Goal: Task Accomplishment & Management: Complete application form

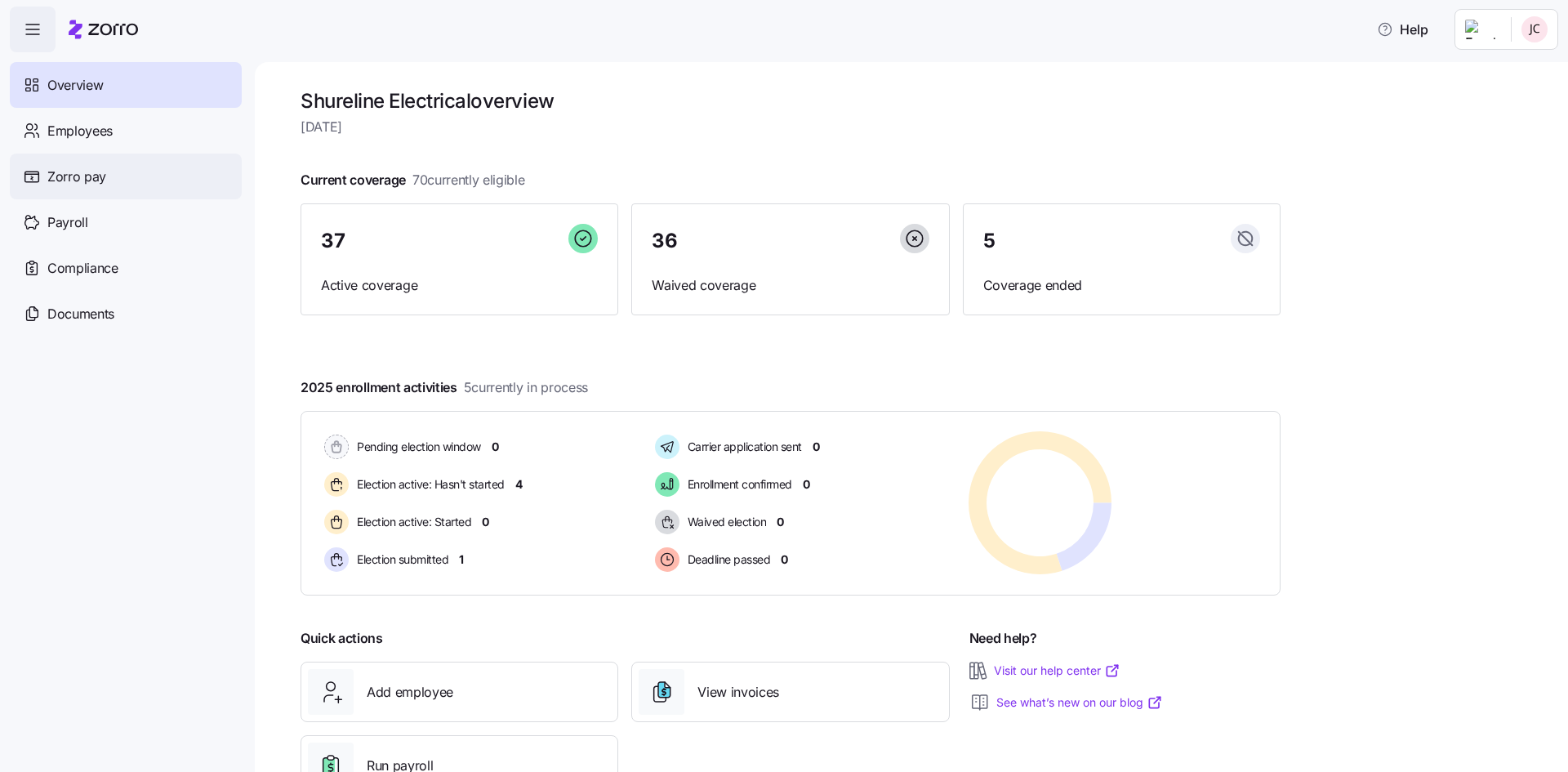
click at [61, 176] on span "Zorro pay" at bounding box center [76, 177] width 59 height 20
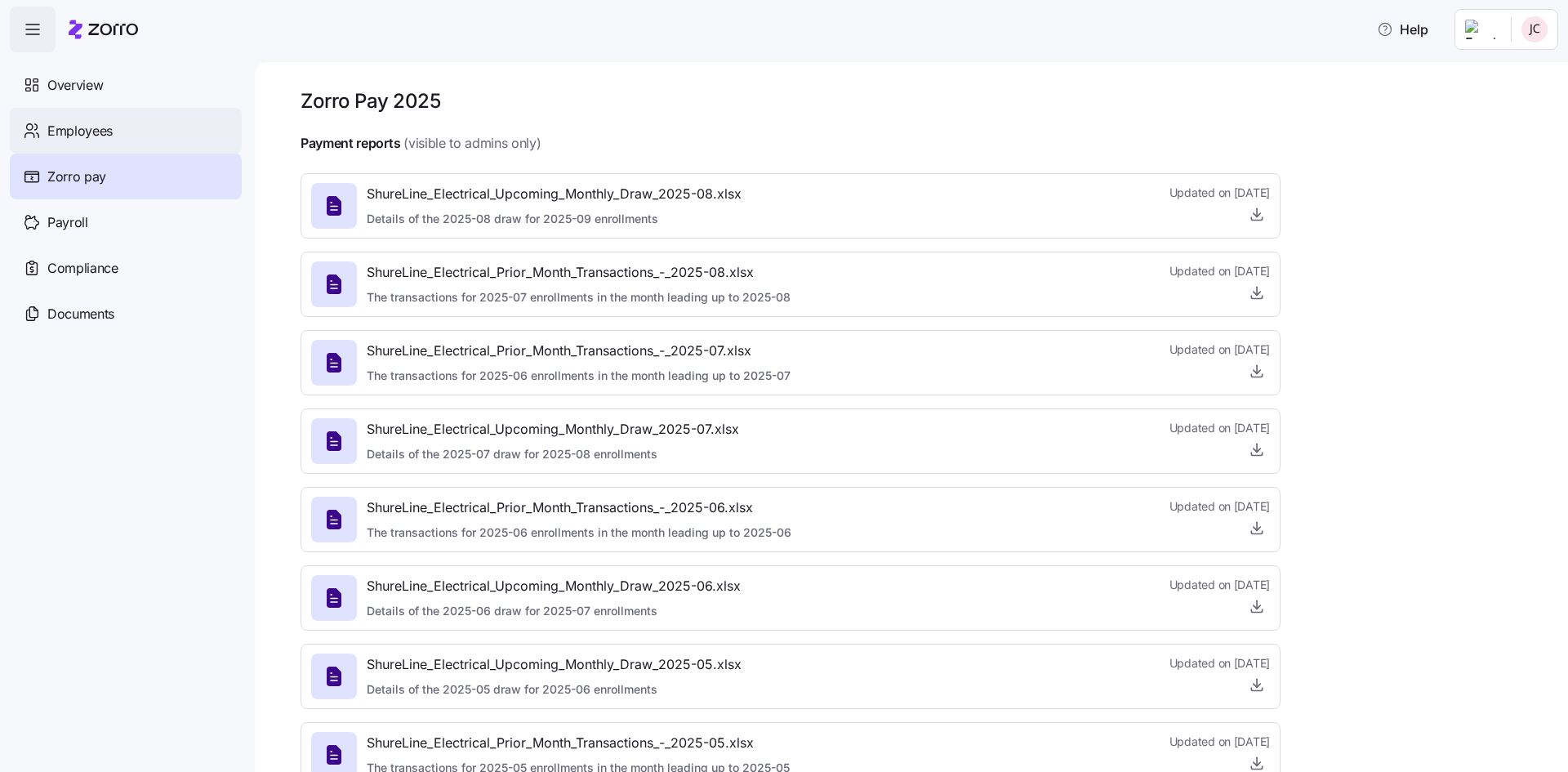
click at [63, 139] on span "Employees" at bounding box center [79, 131] width 65 height 20
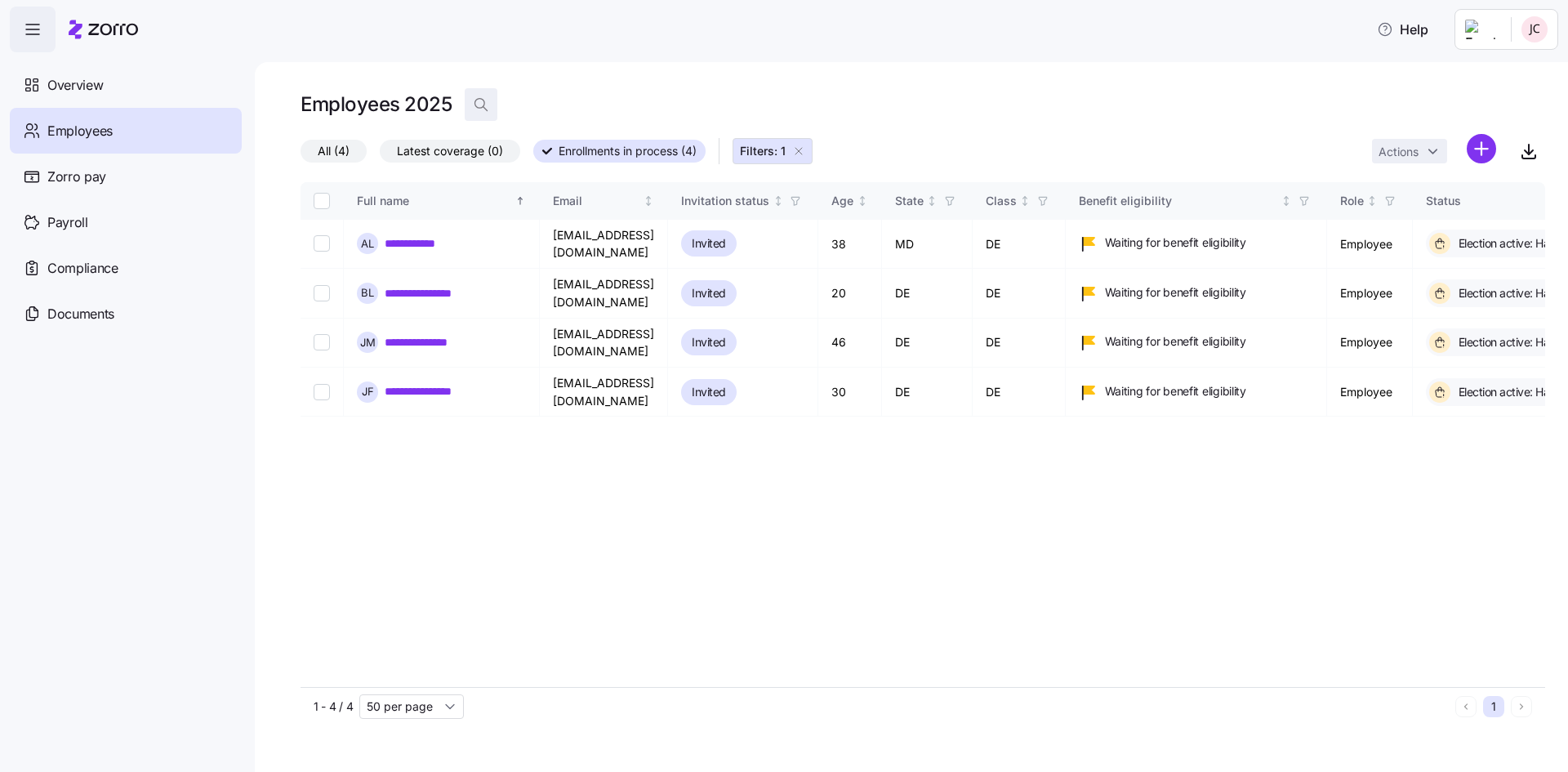
click at [478, 102] on icon "button" at bounding box center [481, 104] width 16 height 16
click at [598, 97] on input at bounding box center [628, 104] width 327 height 26
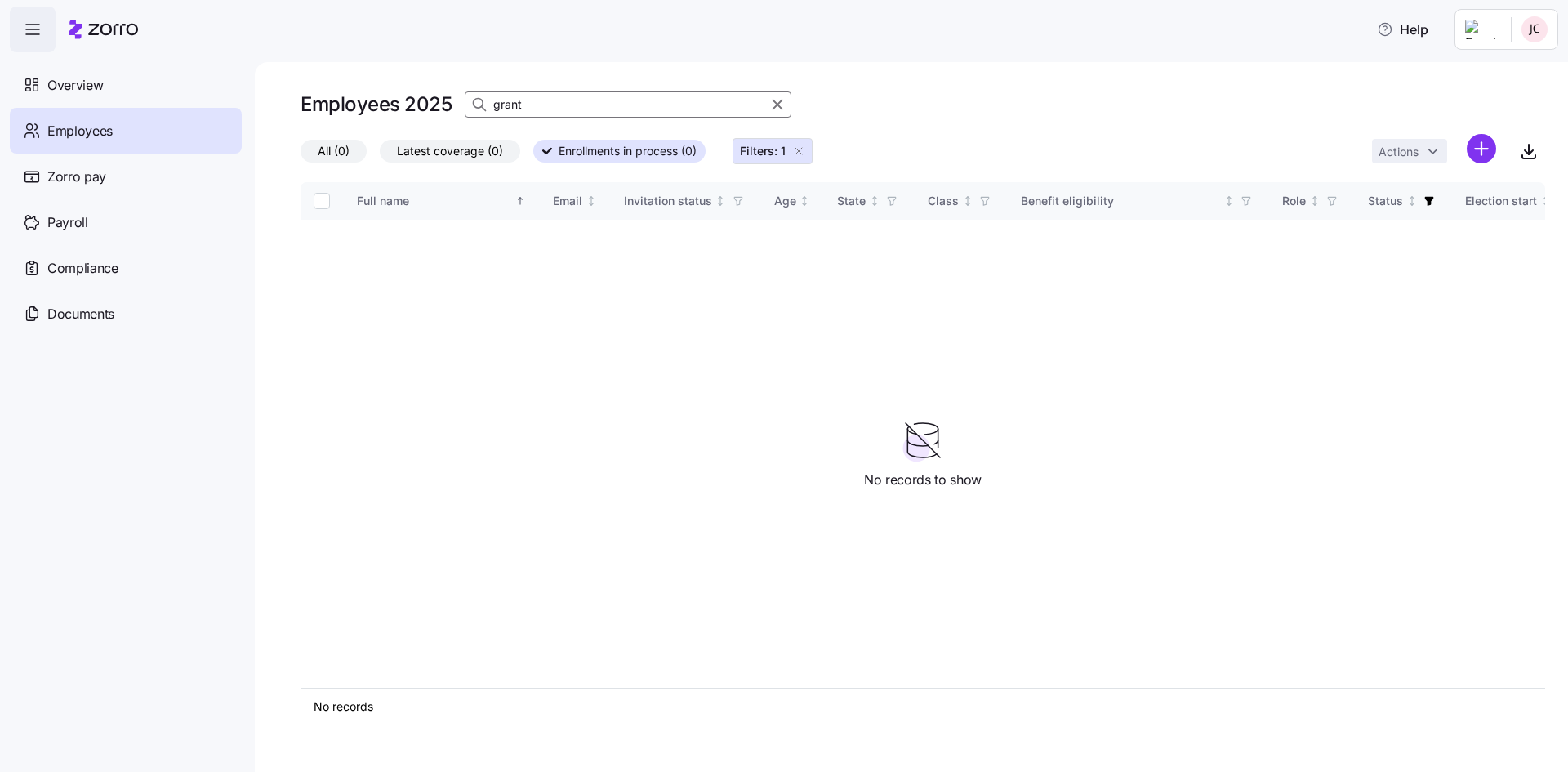
click at [333, 153] on span "All (0)" at bounding box center [334, 150] width 32 height 21
click at [300, 155] on input "All (0)" at bounding box center [300, 155] width 0 height 0
click at [561, 109] on input "grant" at bounding box center [628, 104] width 327 height 26
drag, startPoint x: 561, startPoint y: 109, endPoint x: 373, endPoint y: 109, distance: 187.8
click at [373, 109] on div "Employees 2025 grant" at bounding box center [922, 104] width 1244 height 33
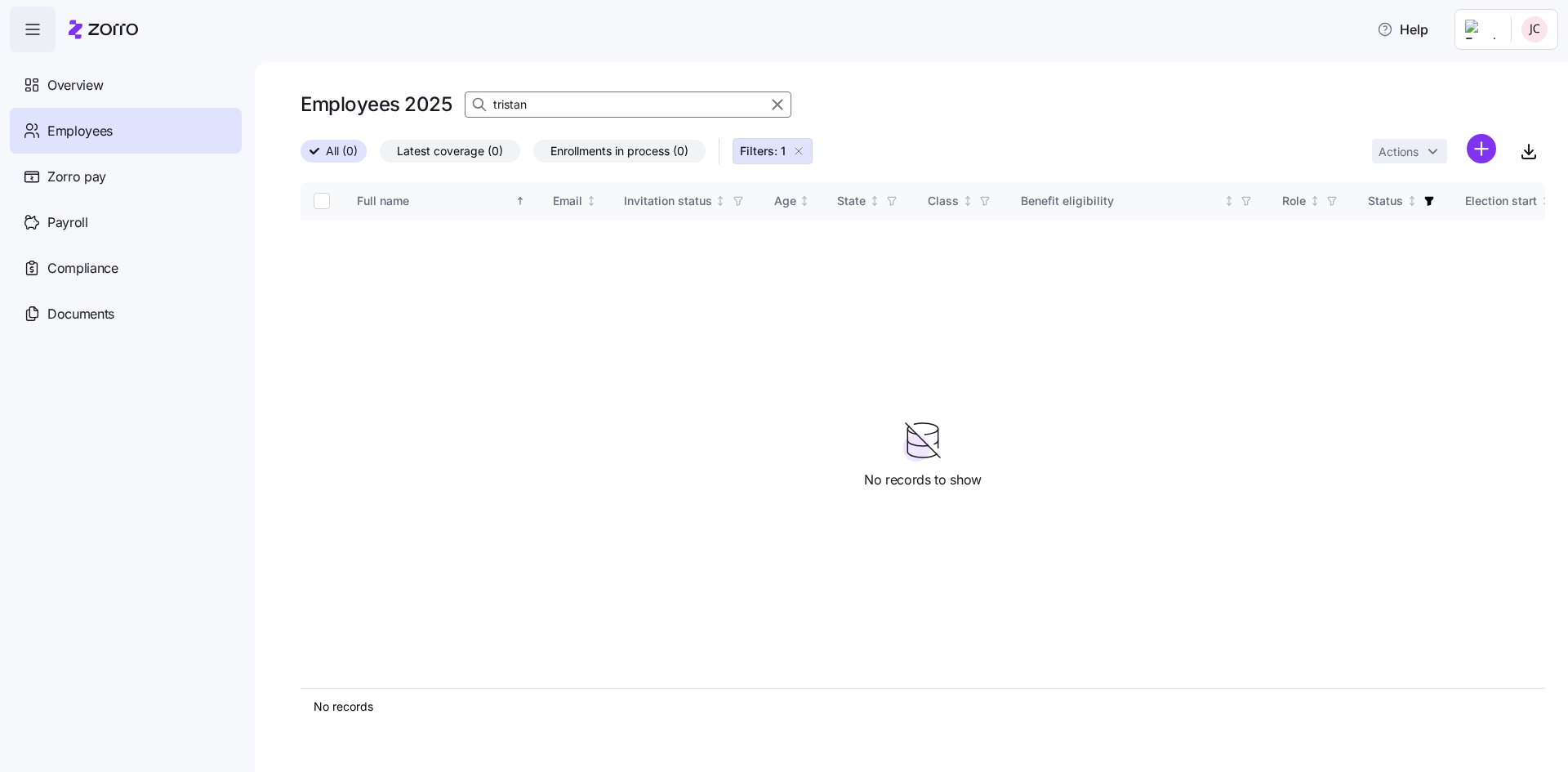
type input "tristan"
click at [782, 105] on icon "button" at bounding box center [777, 105] width 18 height 20
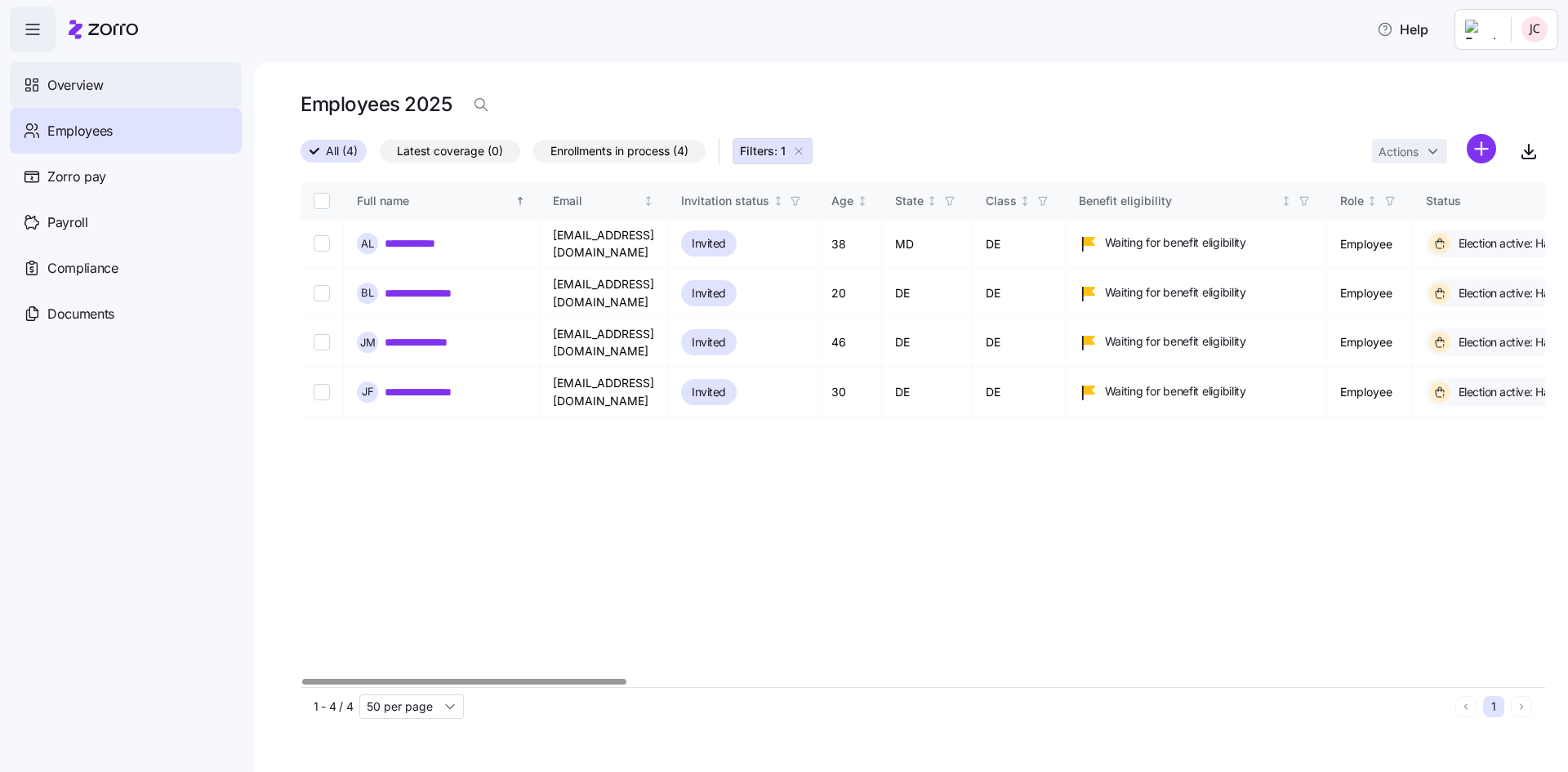
click at [67, 91] on span "Overview" at bounding box center [75, 85] width 56 height 20
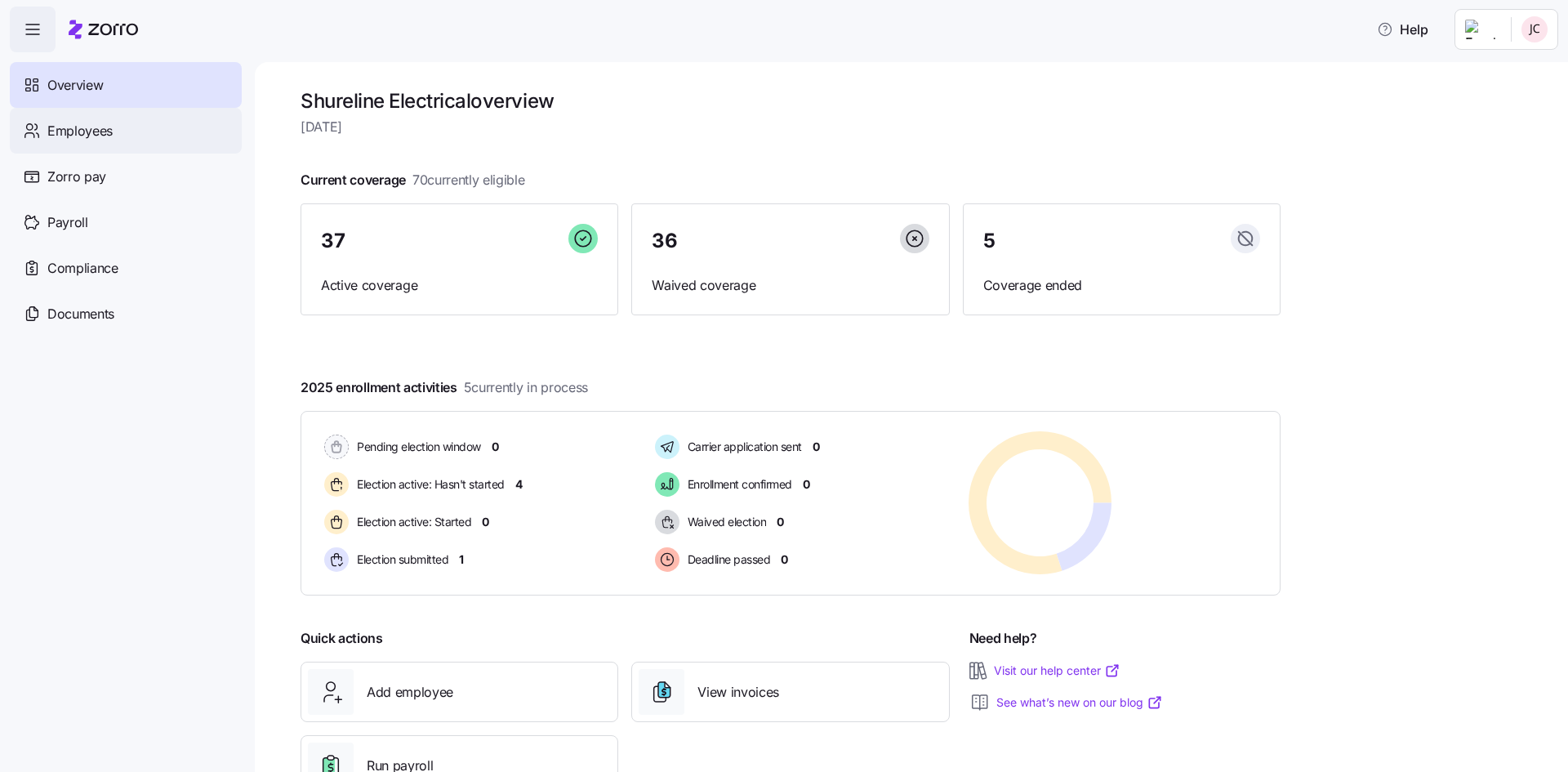
click at [60, 128] on span "Employees" at bounding box center [79, 131] width 65 height 20
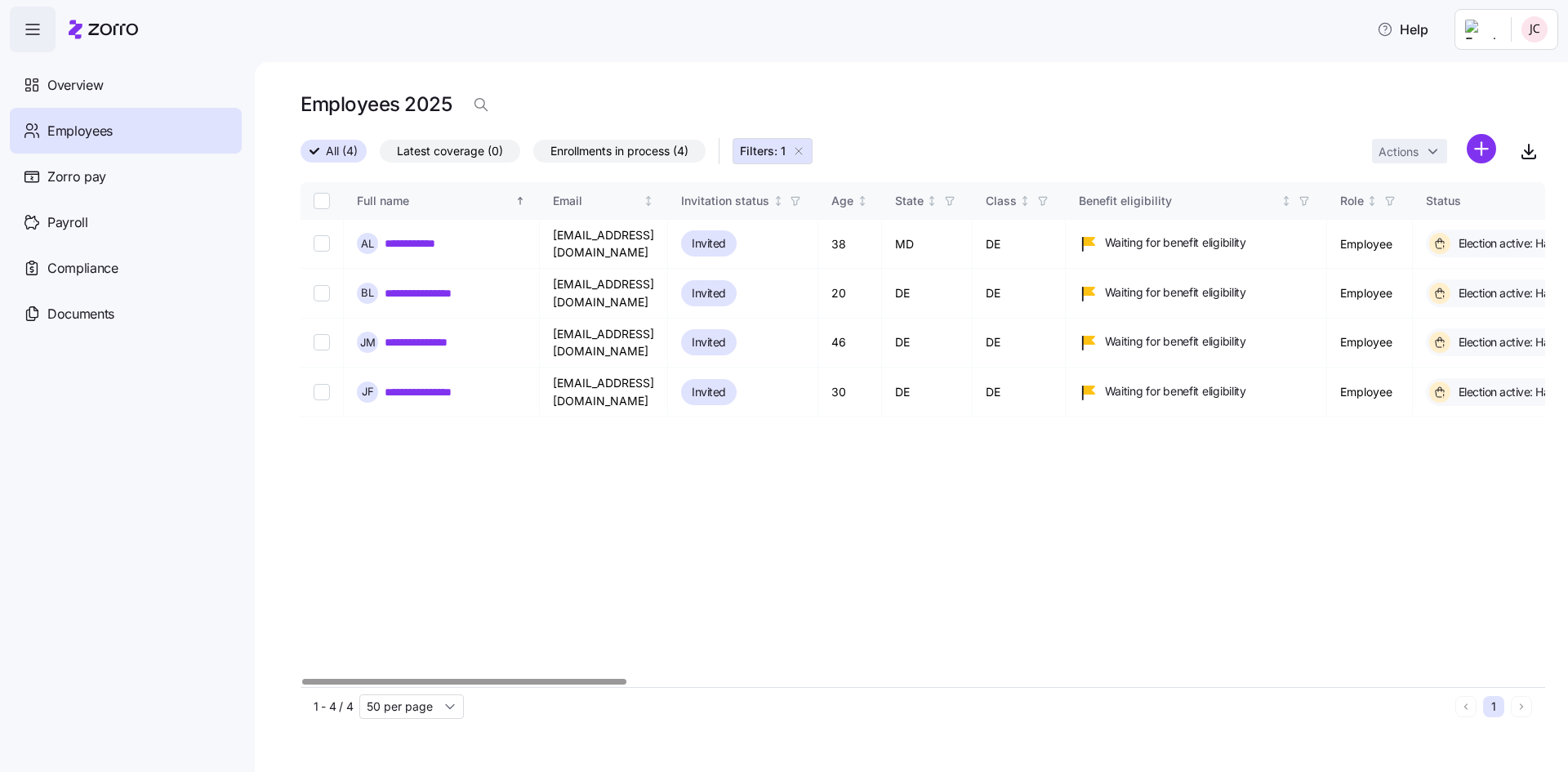
click at [327, 148] on span "All (4)" at bounding box center [342, 150] width 32 height 21
click at [300, 156] on input "All (4)" at bounding box center [300, 156] width 0 height 0
click at [312, 148] on icon at bounding box center [314, 151] width 10 height 10
click at [300, 156] on input "All (4)" at bounding box center [300, 156] width 0 height 0
click at [443, 105] on h1 "Employees 2025" at bounding box center [375, 103] width 151 height 25
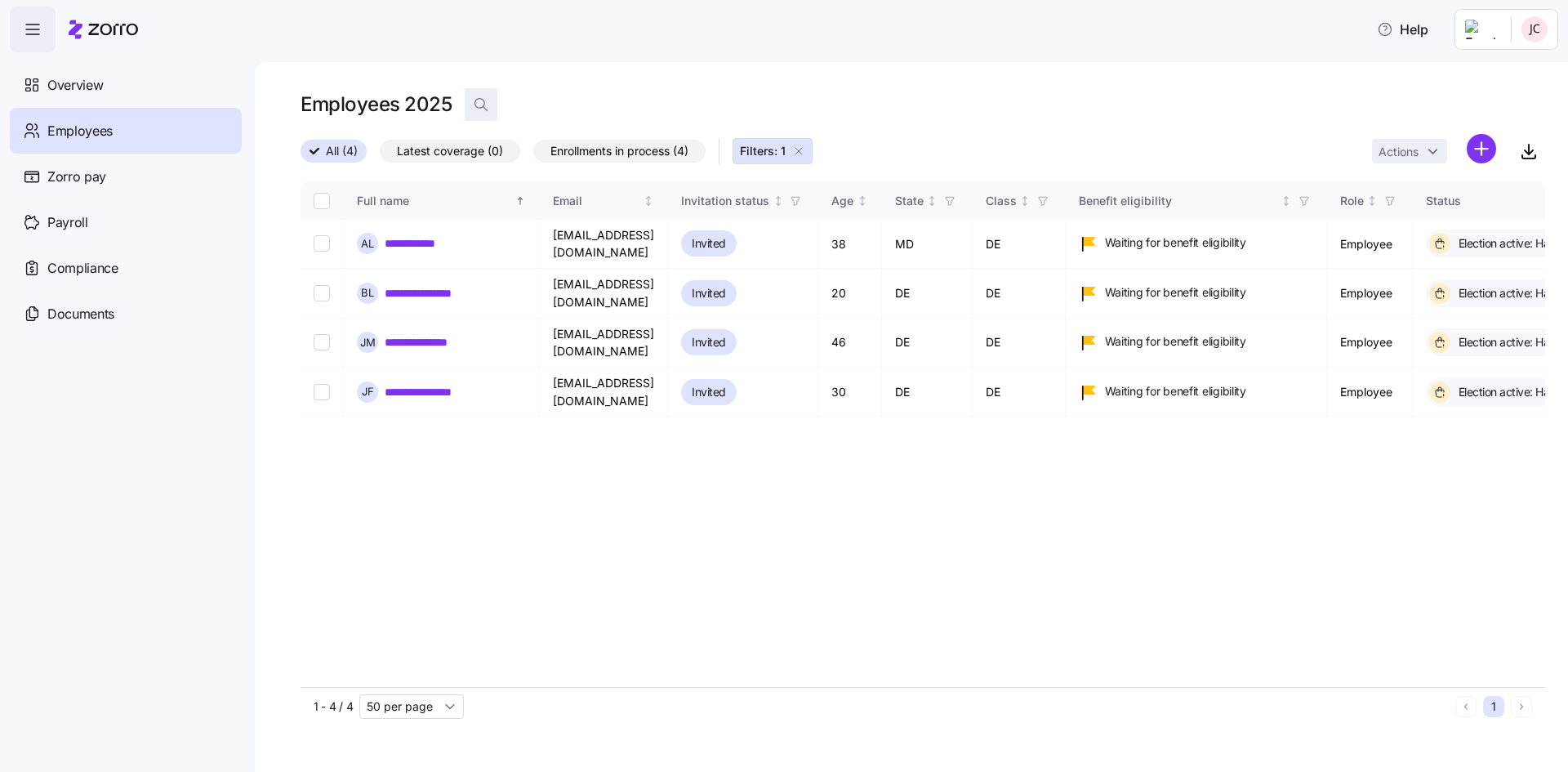
click at [484, 102] on icon "button" at bounding box center [481, 104] width 16 height 16
click at [804, 154] on icon "button" at bounding box center [798, 151] width 13 height 13
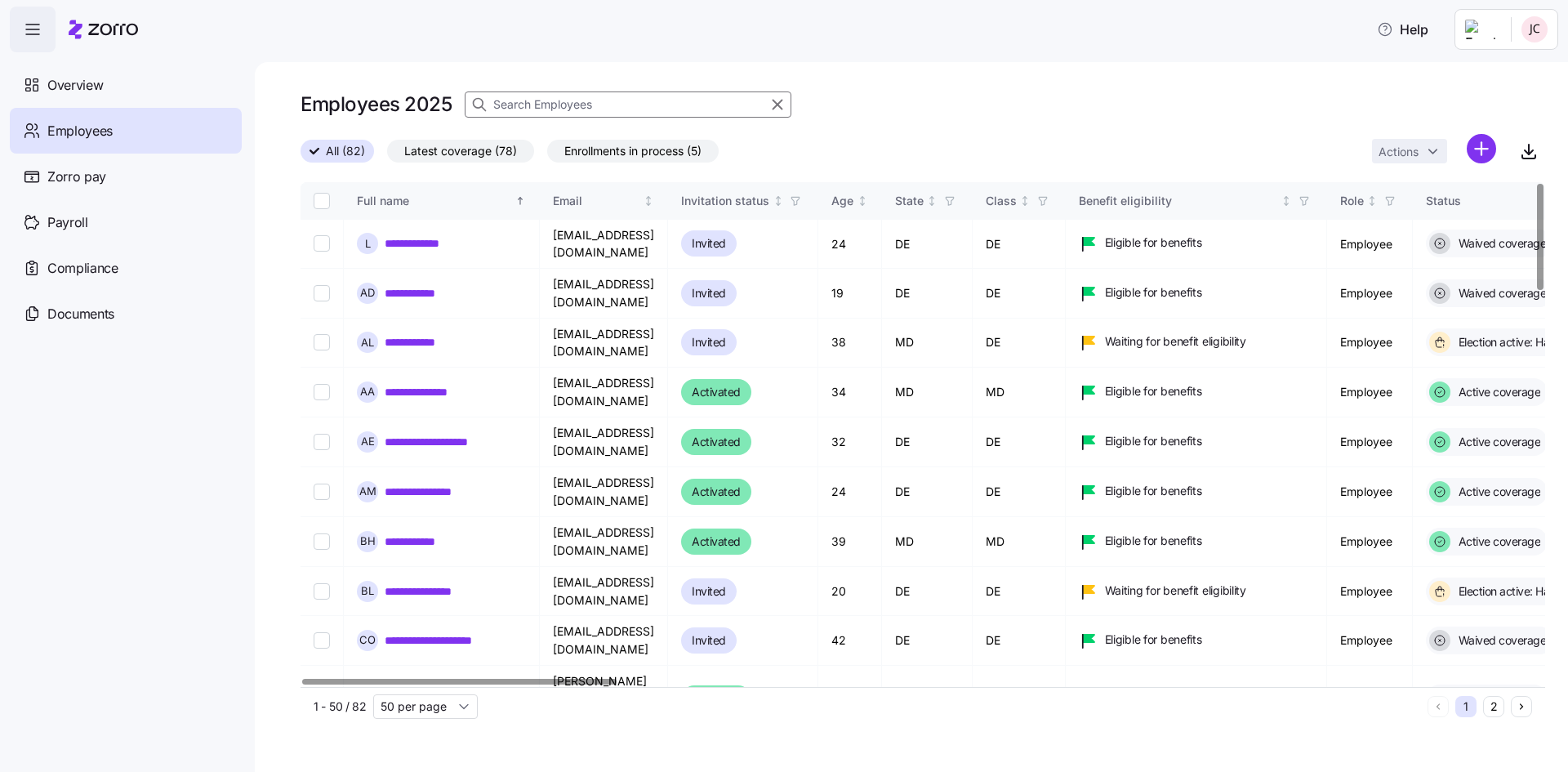
click at [613, 108] on input at bounding box center [628, 104] width 327 height 26
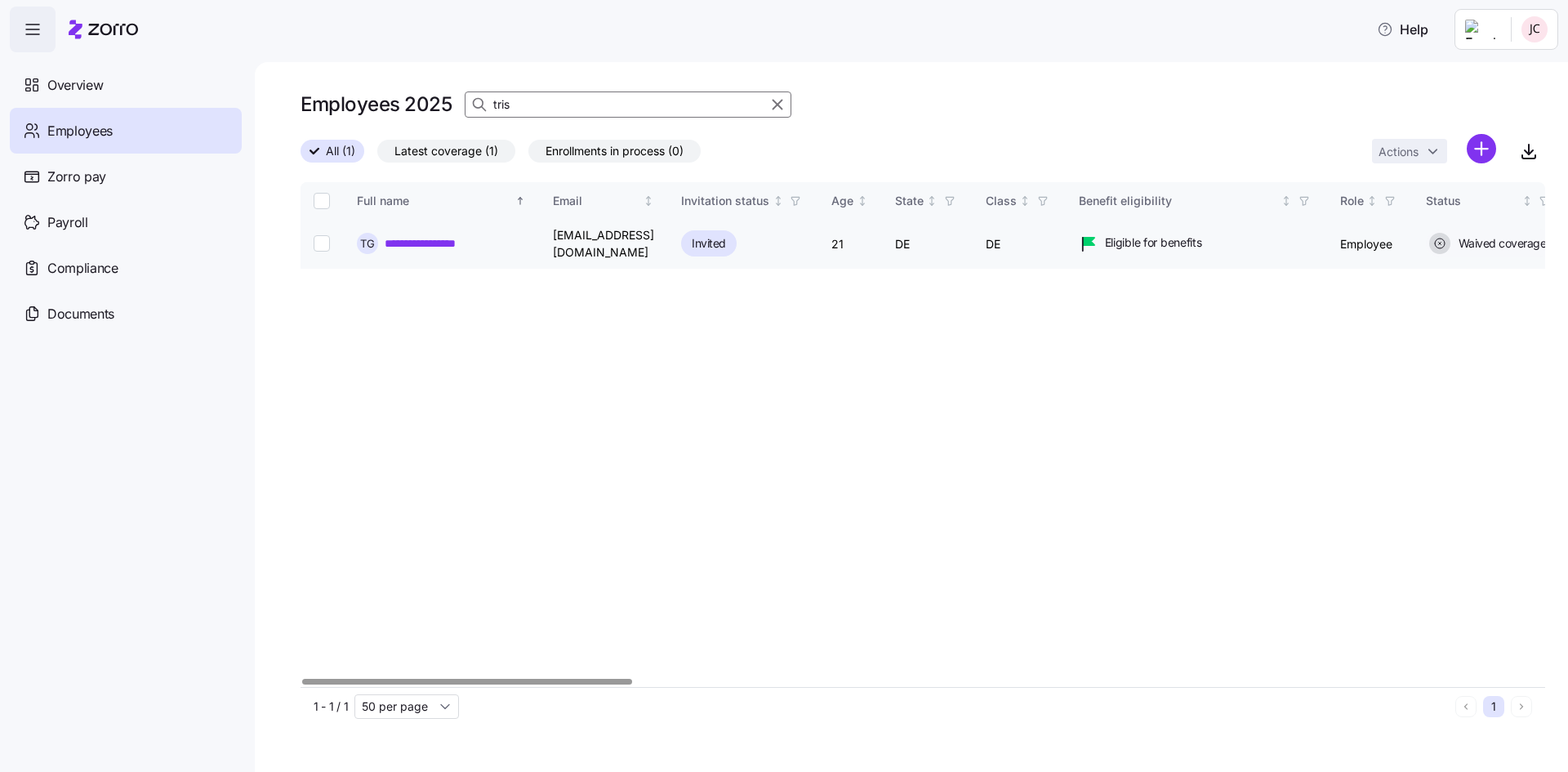
type input "tris"
click at [426, 235] on link "**********" at bounding box center [431, 243] width 93 height 16
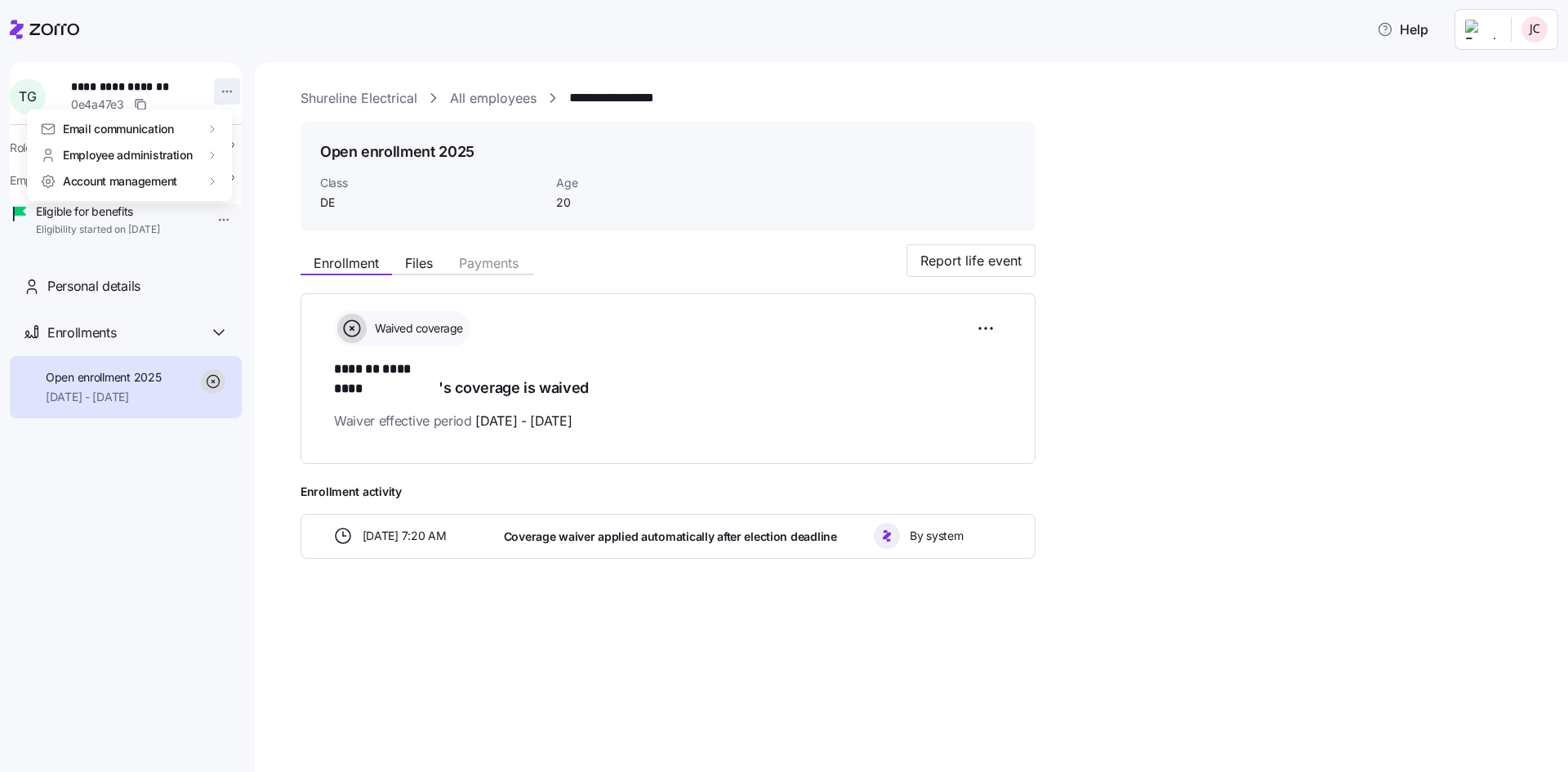
click at [212, 96] on html "**********" at bounding box center [784, 381] width 1568 height 762
click at [308, 154] on div "Terminate employee" at bounding box center [292, 156] width 109 height 18
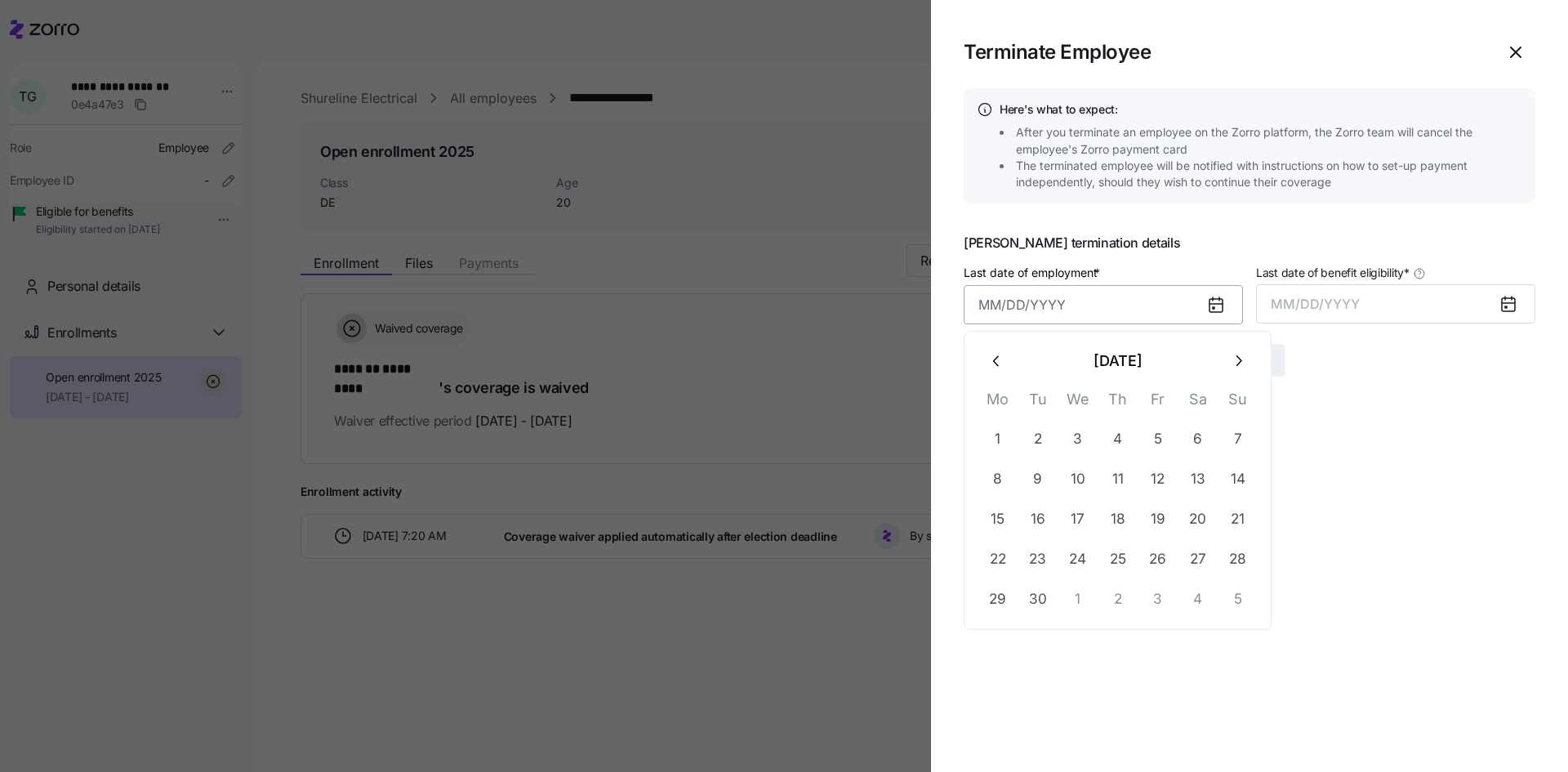
click at [1121, 312] on input "Last date of employment *" at bounding box center [1102, 304] width 279 height 39
click at [994, 369] on icon "button" at bounding box center [997, 361] width 18 height 18
click at [1155, 560] on button "22" at bounding box center [1157, 559] width 39 height 39
type input "[DATE]"
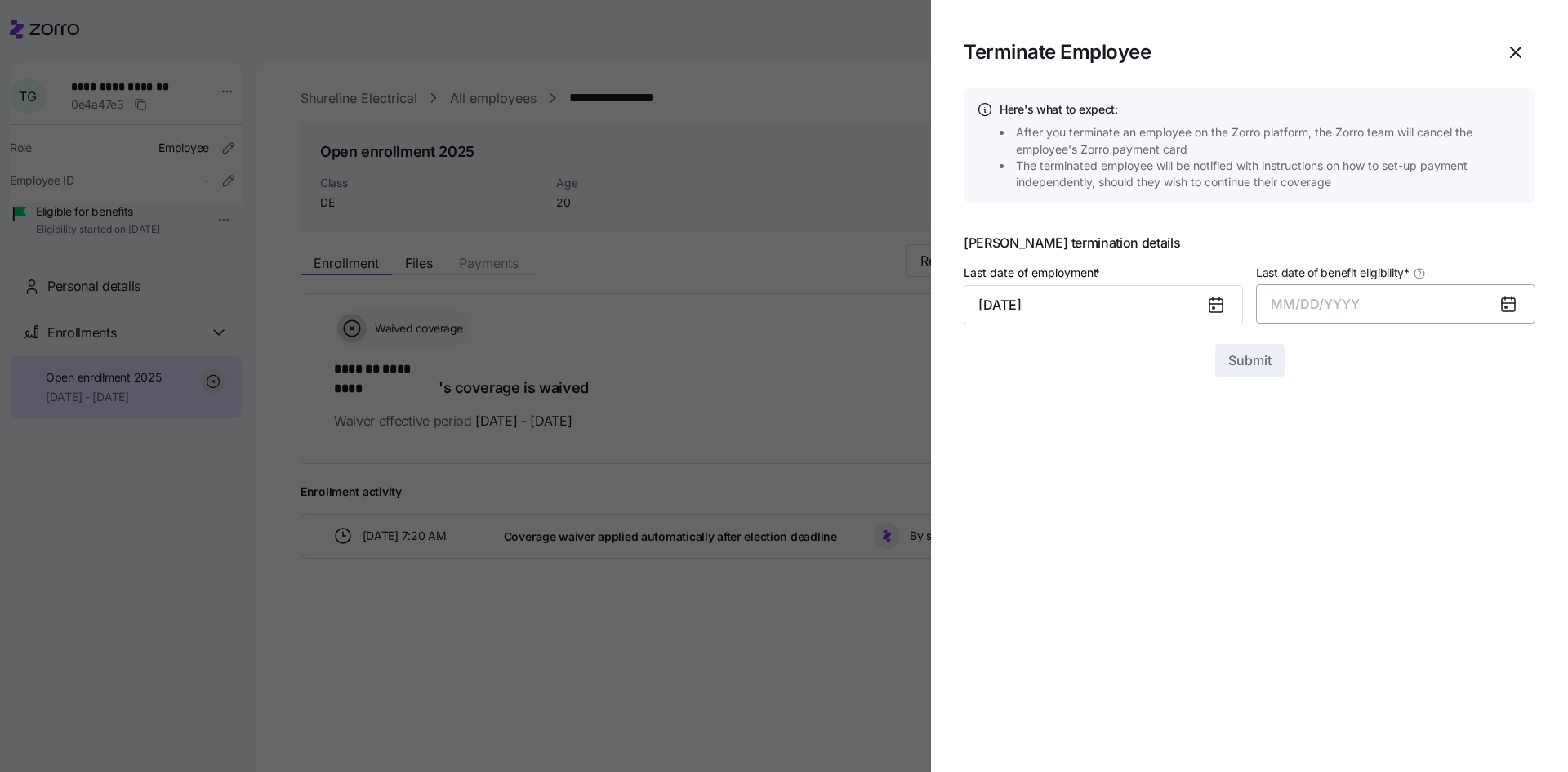
click at [1387, 305] on button "MM/DD/YYYY" at bounding box center [1395, 303] width 279 height 39
click at [1486, 490] on button "Sep" at bounding box center [1503, 486] width 93 height 39
click at [1256, 358] on span "Submit" at bounding box center [1249, 360] width 43 height 20
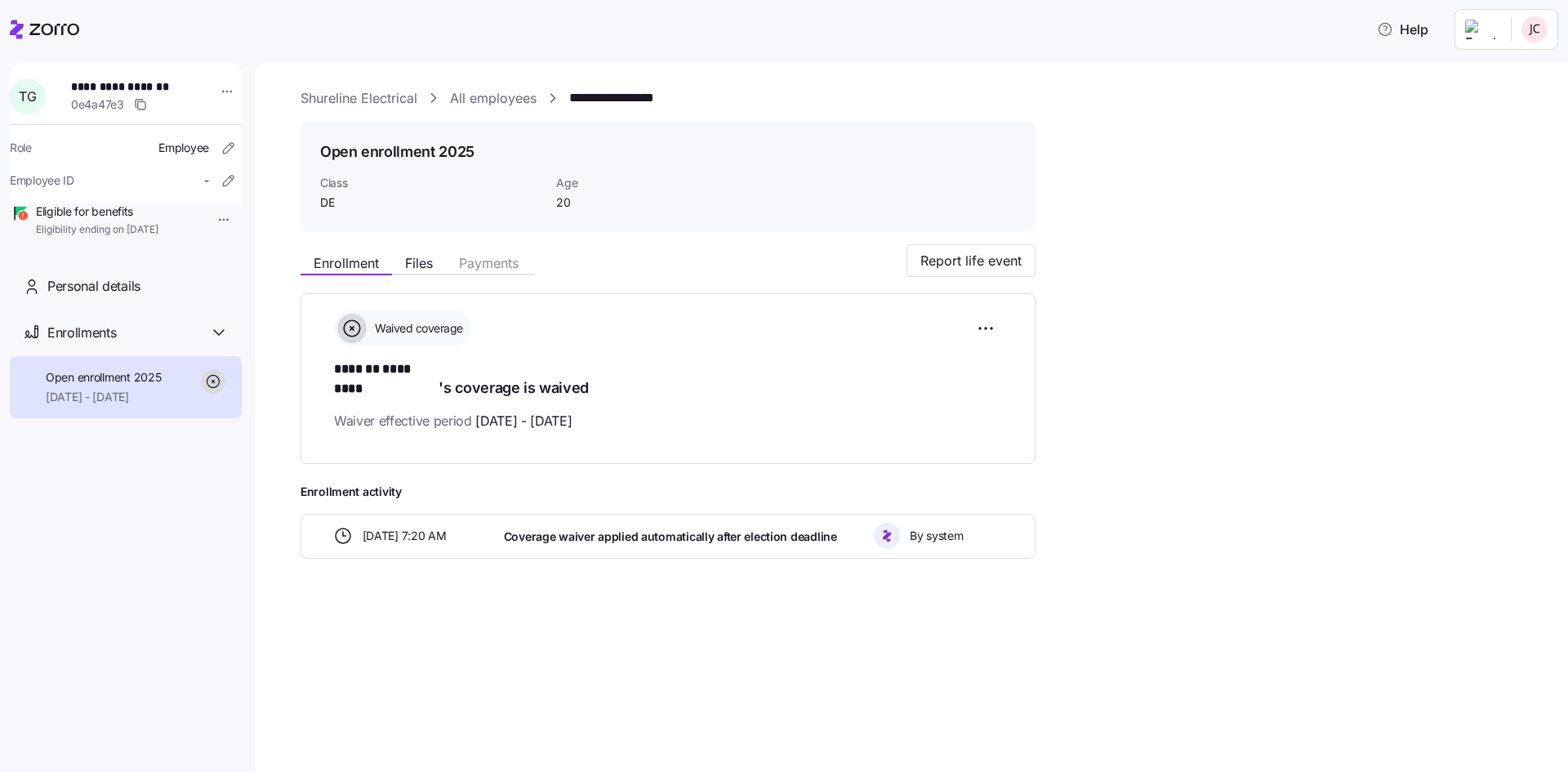
click at [26, 27] on icon at bounding box center [44, 30] width 69 height 20
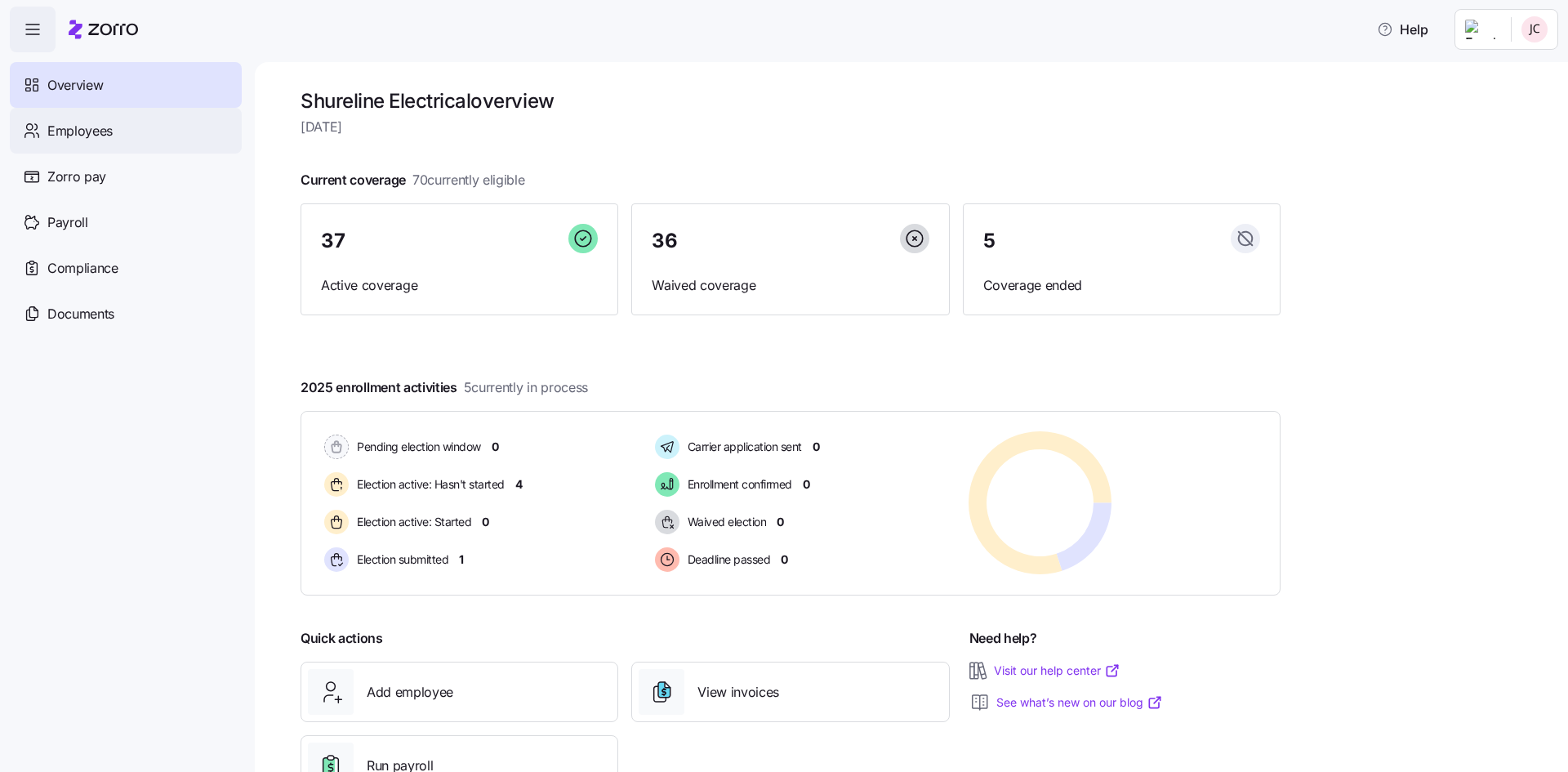
click at [67, 139] on span "Employees" at bounding box center [79, 131] width 65 height 20
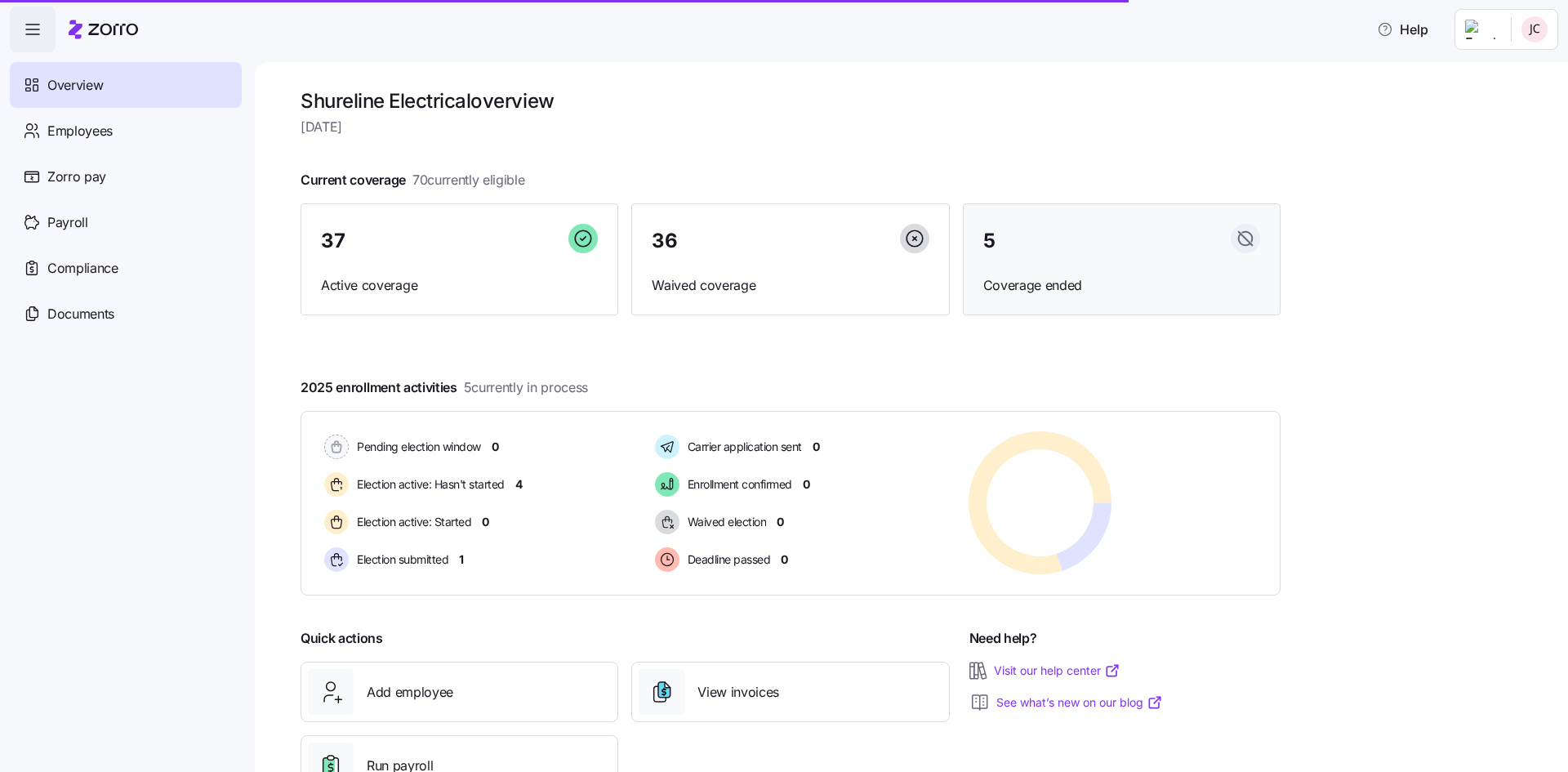
click at [1043, 251] on div "5" at bounding box center [1121, 241] width 277 height 35
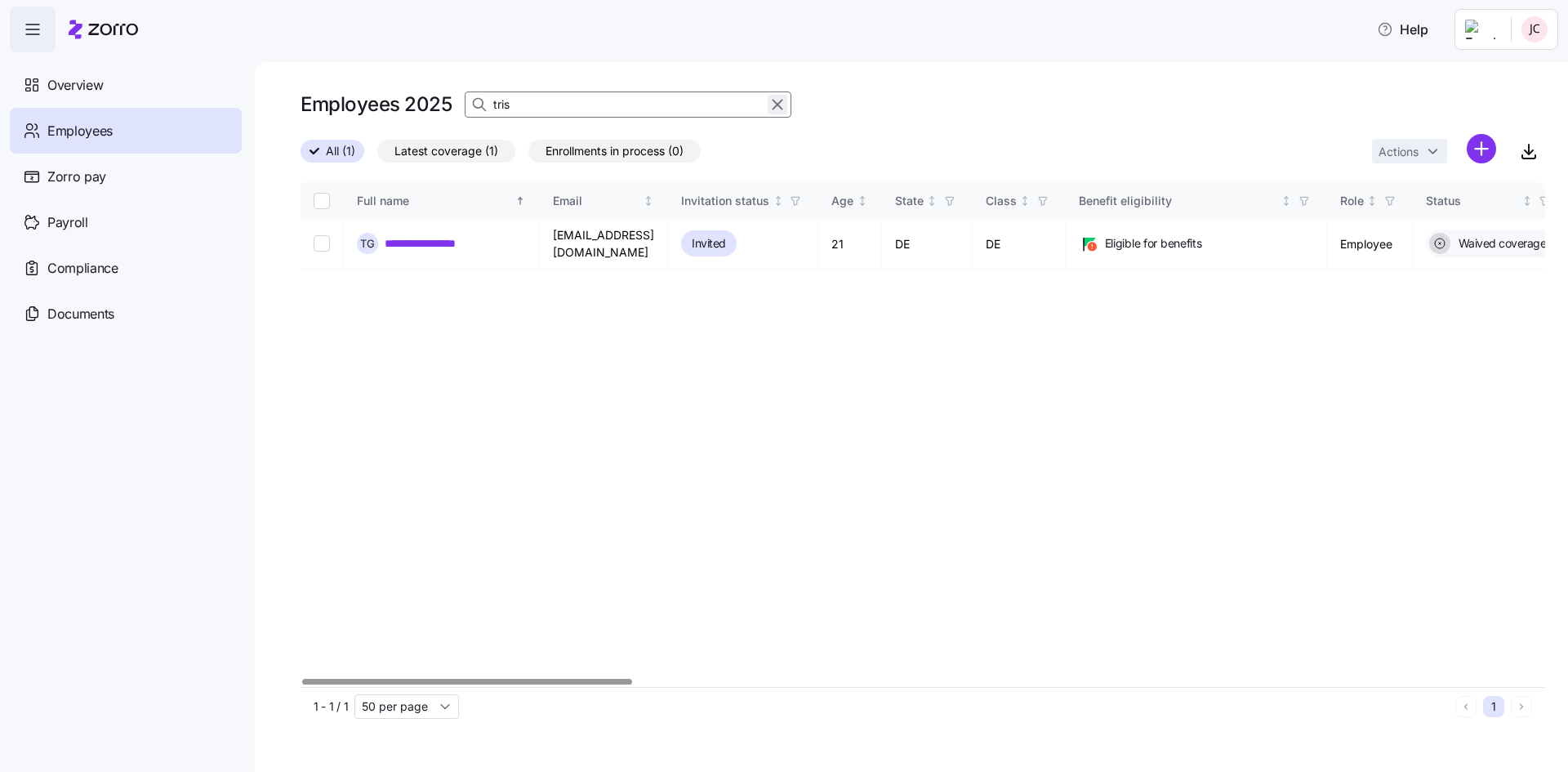
click at [770, 103] on icon "button" at bounding box center [777, 105] width 18 height 20
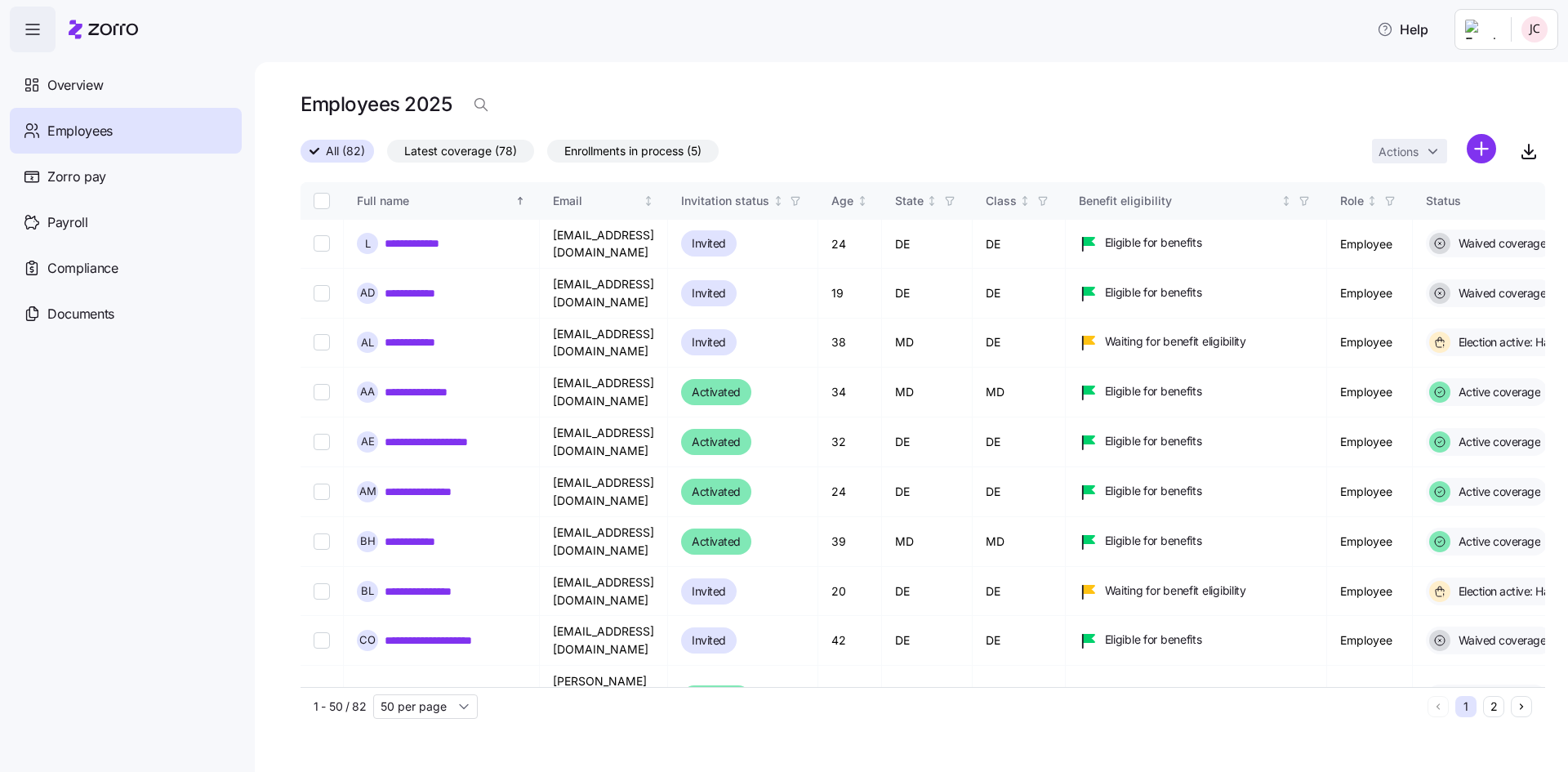
click at [442, 150] on span "Latest coverage (78)" at bounding box center [460, 150] width 113 height 21
click at [387, 155] on input "Latest coverage (78)" at bounding box center [387, 155] width 0 height 0
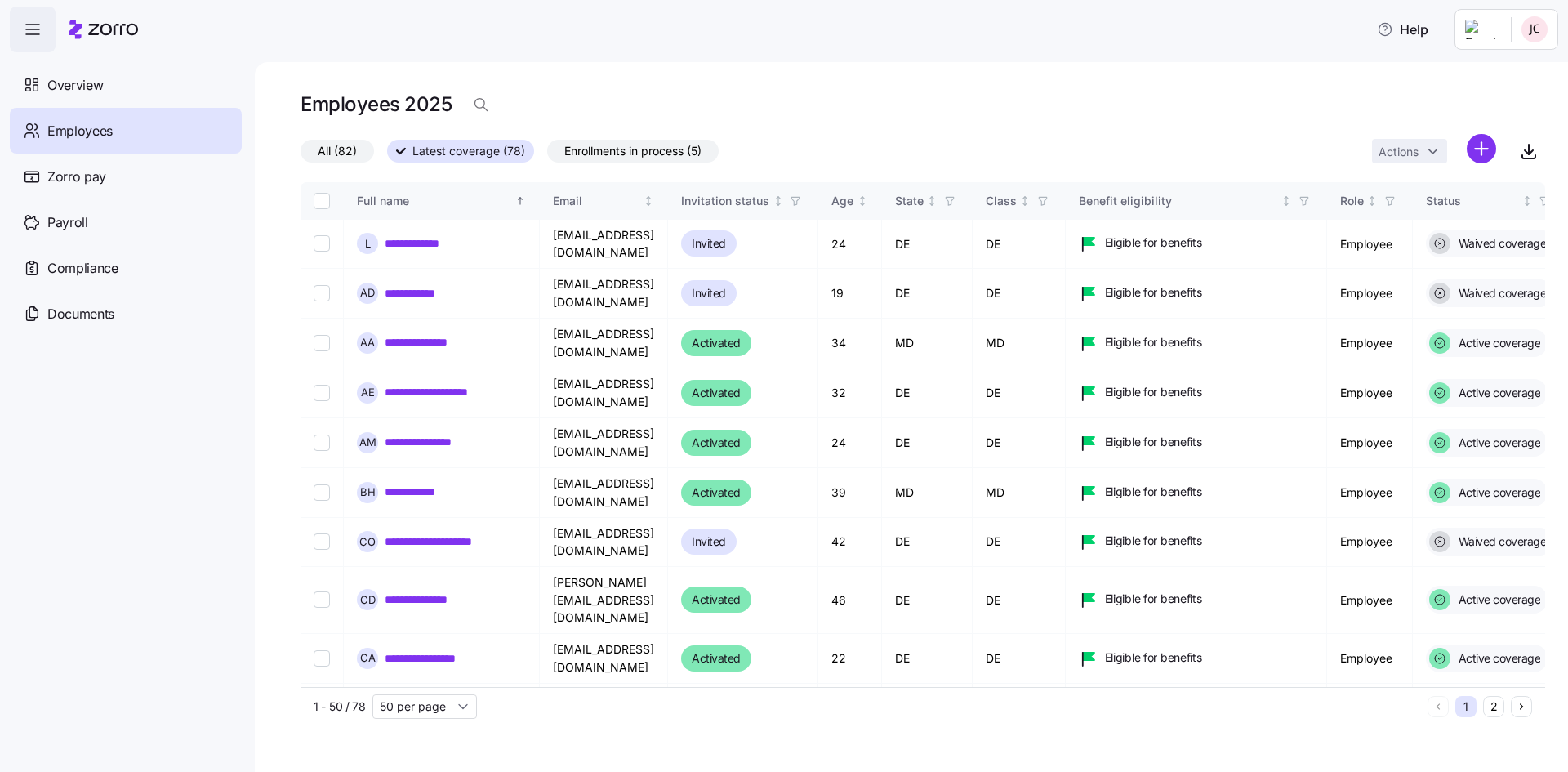
click at [63, 138] on span "Employees" at bounding box center [79, 131] width 65 height 20
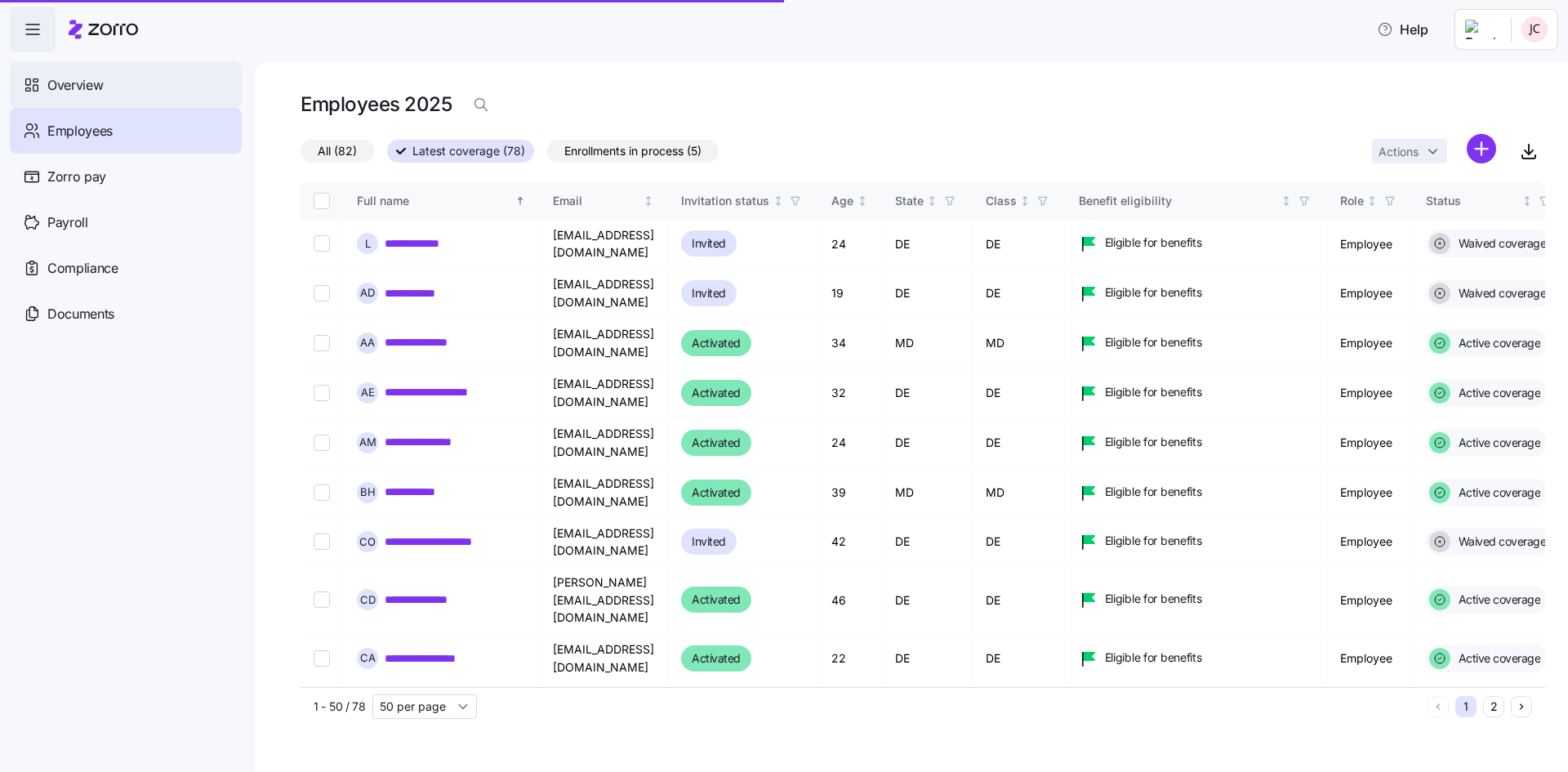
click at [60, 87] on span "Overview" at bounding box center [75, 85] width 56 height 20
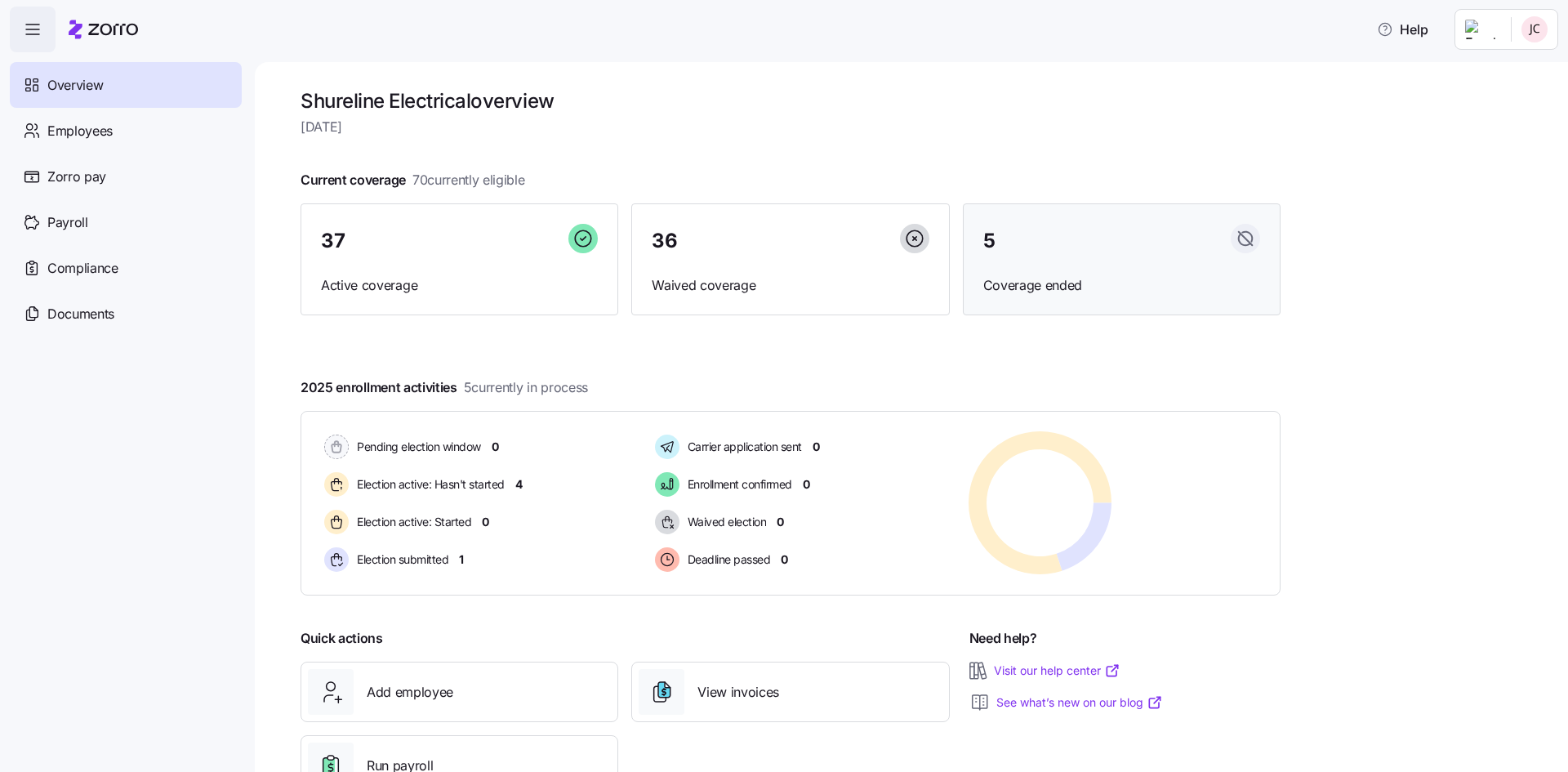
click at [990, 239] on span "5" at bounding box center [989, 241] width 12 height 20
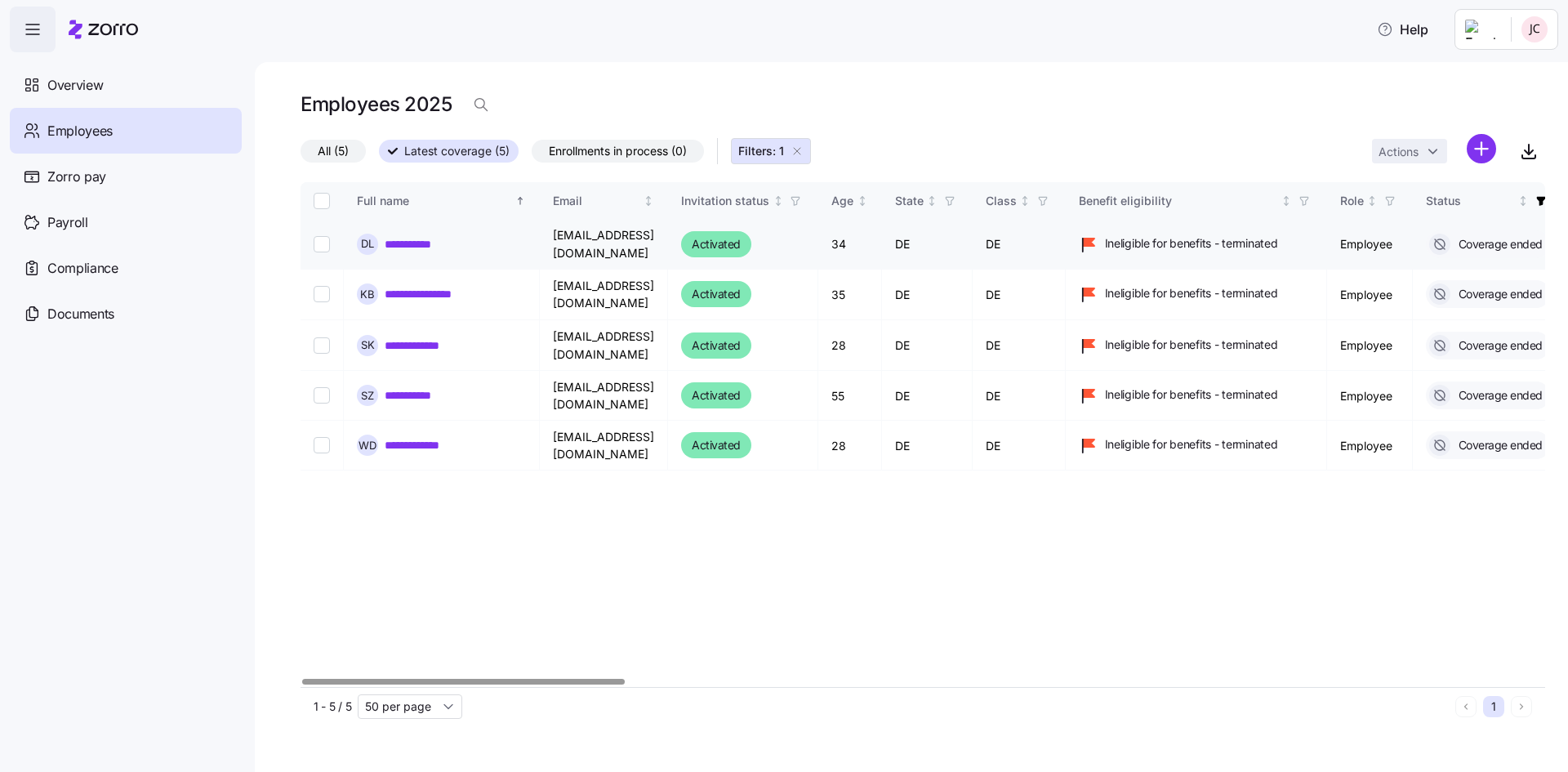
click at [326, 247] on input "Select record 1" at bounding box center [322, 244] width 16 height 16
checkbox input "true"
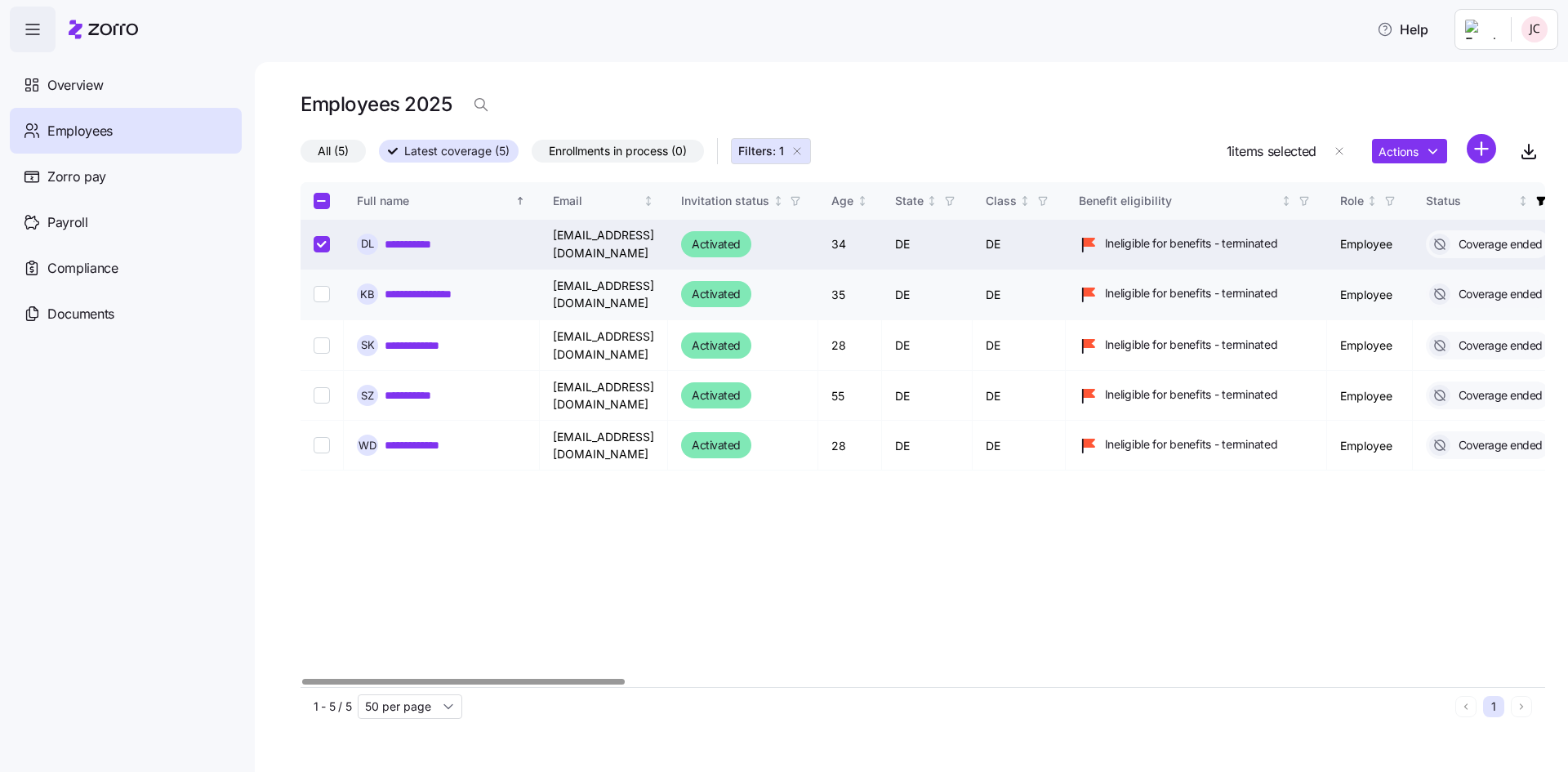
click at [320, 294] on input "Select record 2" at bounding box center [322, 294] width 16 height 16
checkbox input "true"
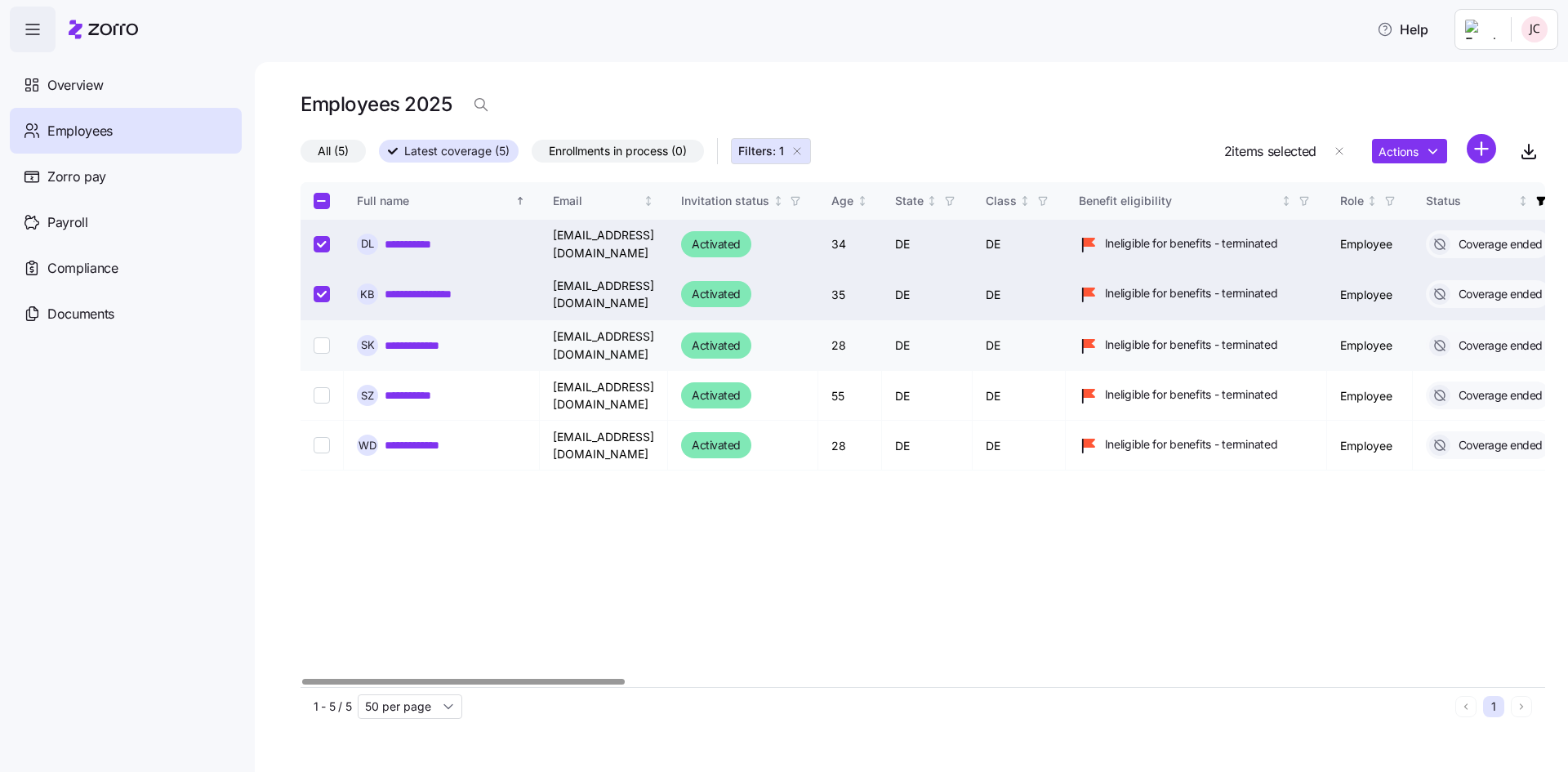
click at [319, 351] on input "Select record 3" at bounding box center [322, 345] width 16 height 16
checkbox input "true"
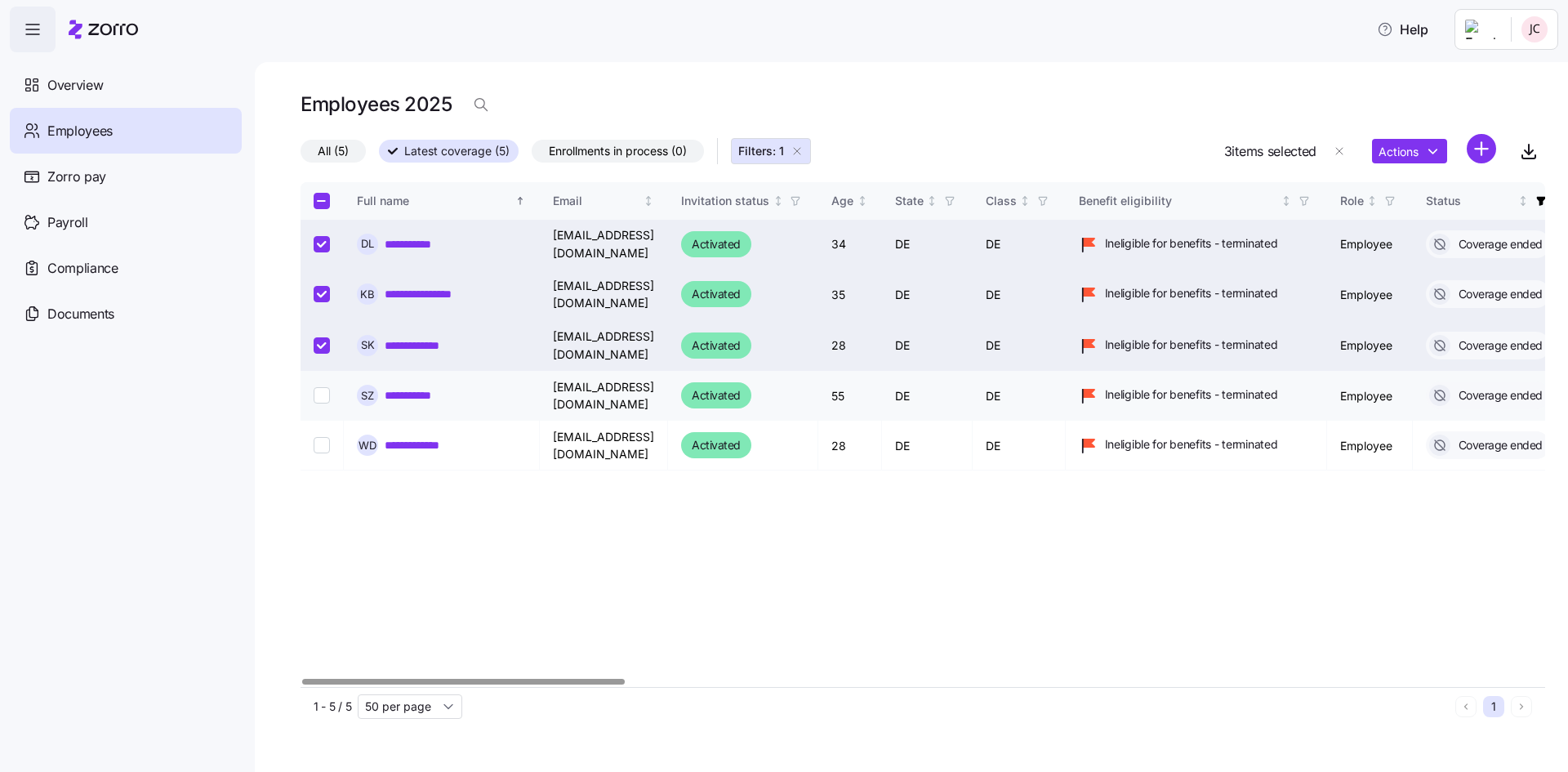
click at [315, 395] on input "Select record 4" at bounding box center [322, 395] width 16 height 16
checkbox input "true"
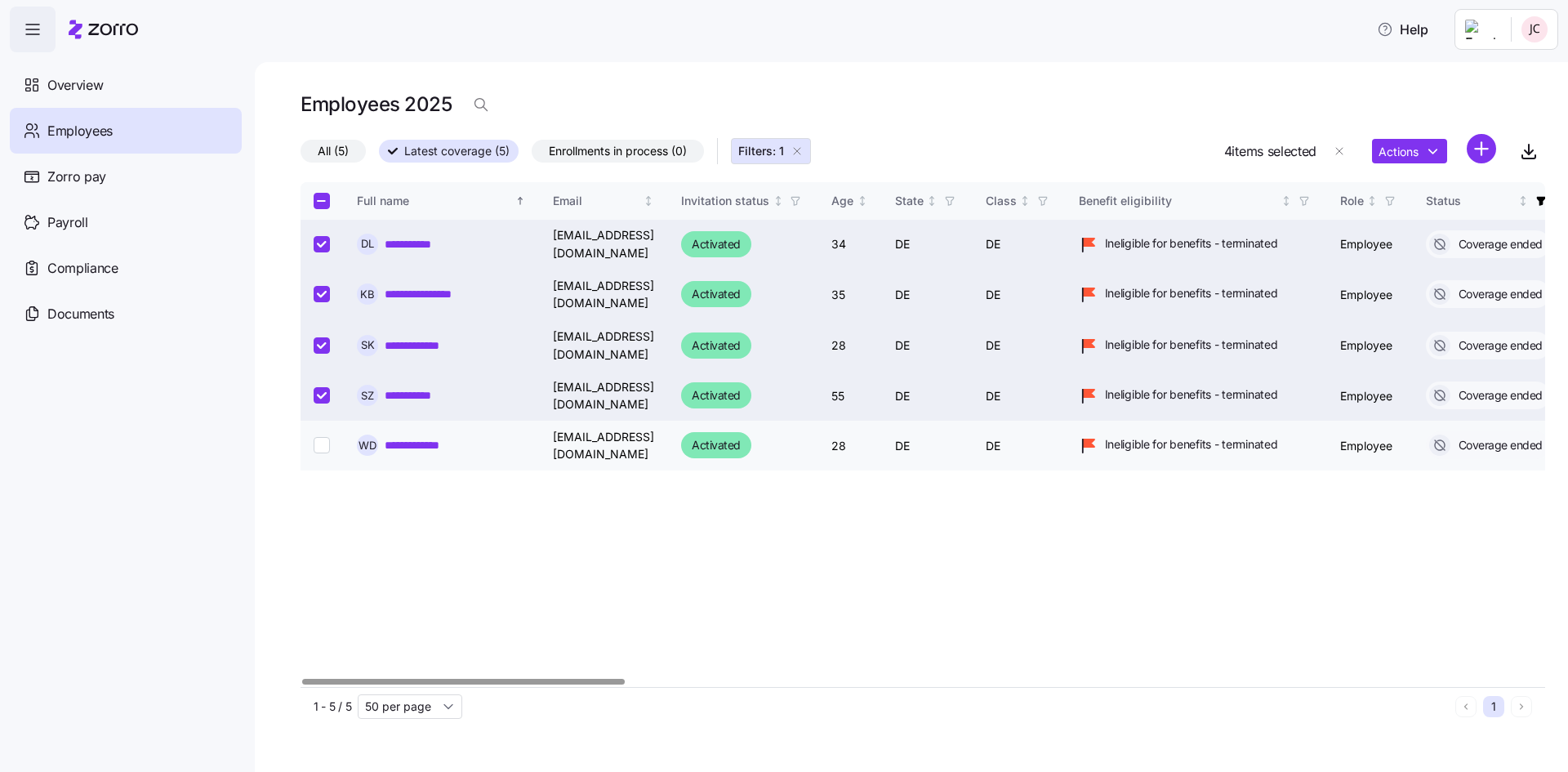
click at [319, 449] on input "Select record 5" at bounding box center [322, 445] width 16 height 16
checkbox input "true"
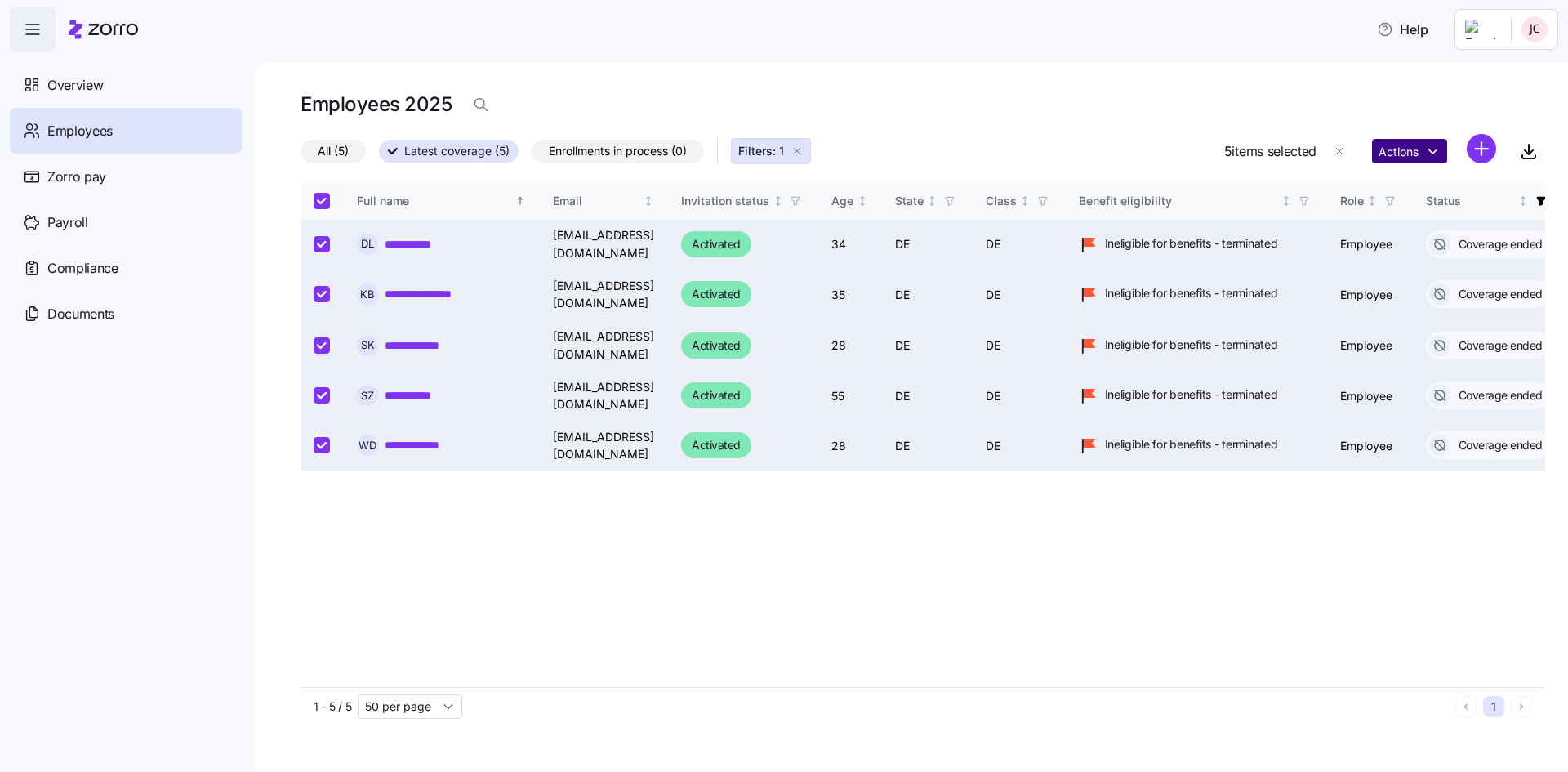
click at [1429, 155] on html "**********" at bounding box center [784, 381] width 1568 height 762
click at [1491, 256] on div "Delete employees" at bounding box center [1501, 267] width 109 height 26
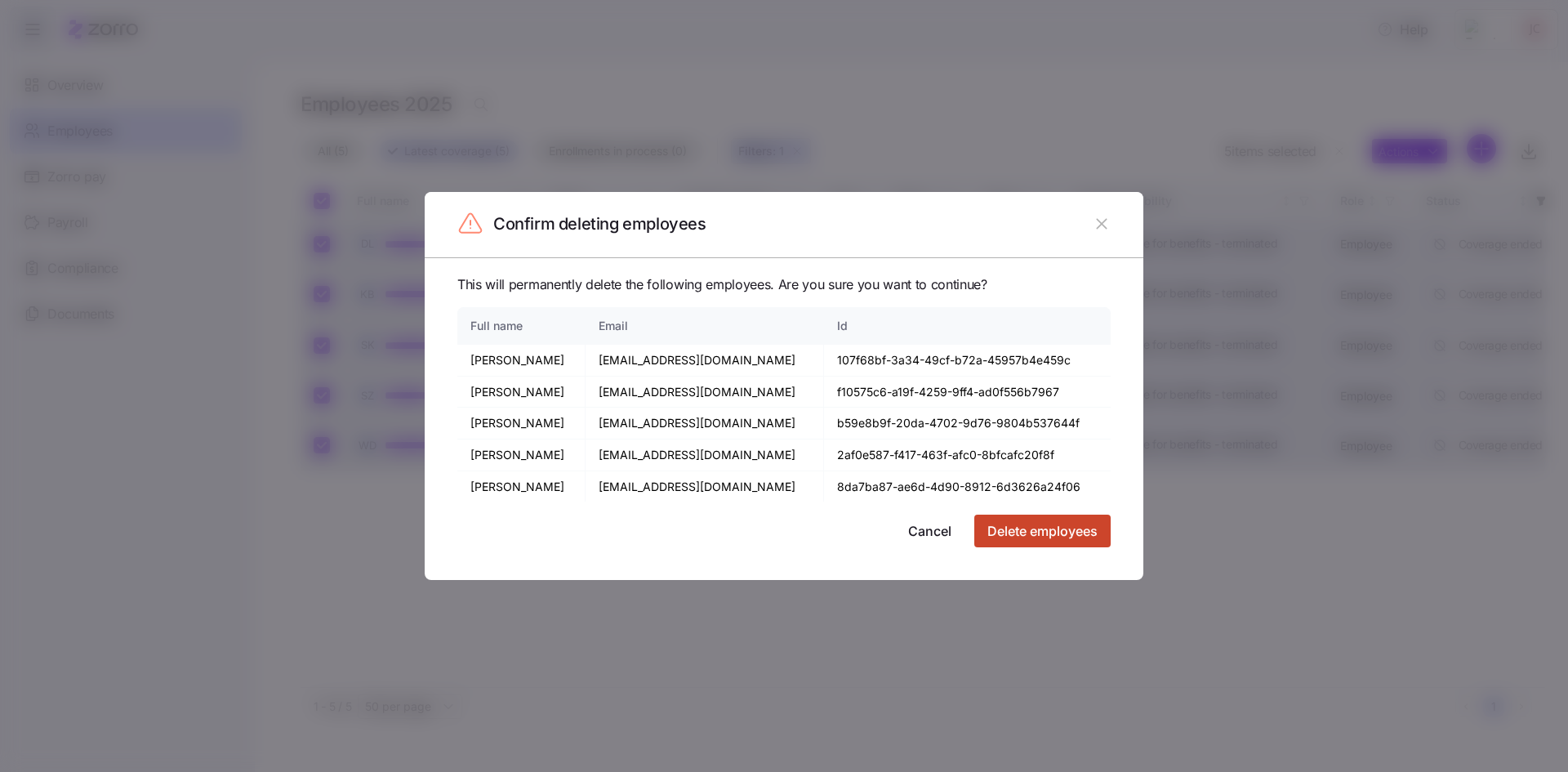
click at [1023, 536] on span "Delete employees" at bounding box center [1042, 531] width 110 height 20
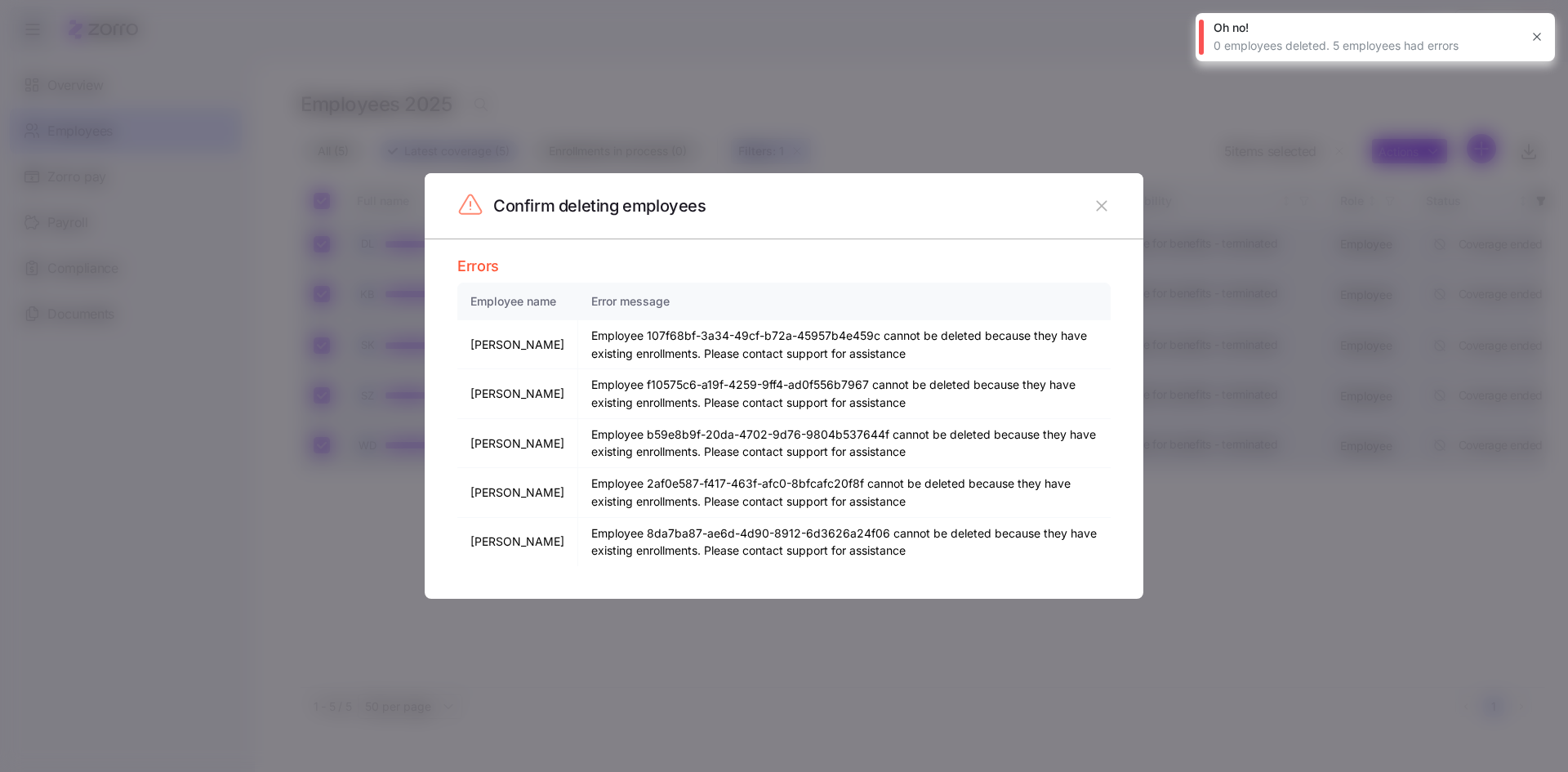
click at [1095, 208] on icon "button" at bounding box center [1101, 206] width 18 height 18
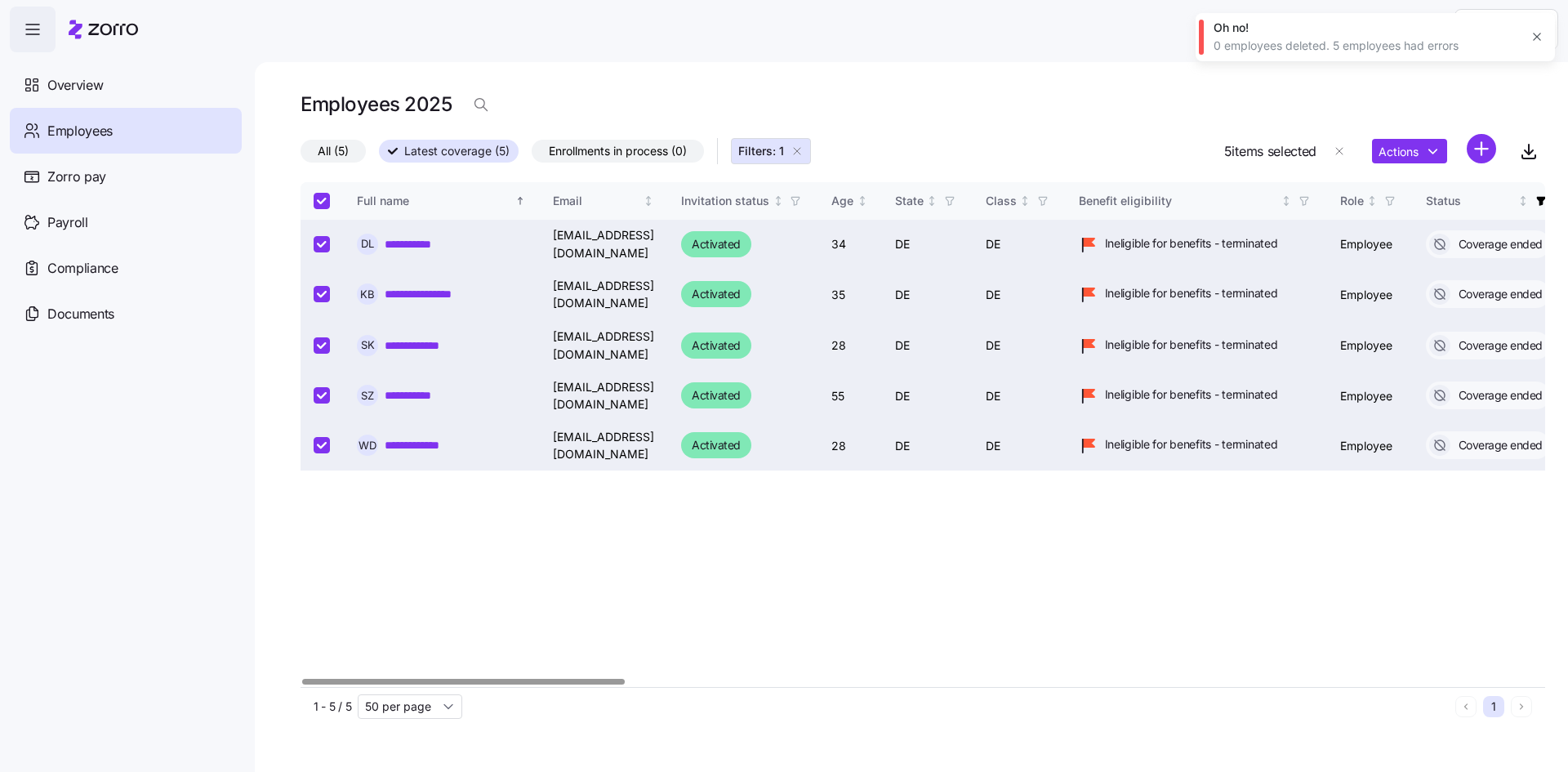
click at [38, 29] on icon "button" at bounding box center [33, 30] width 20 height 20
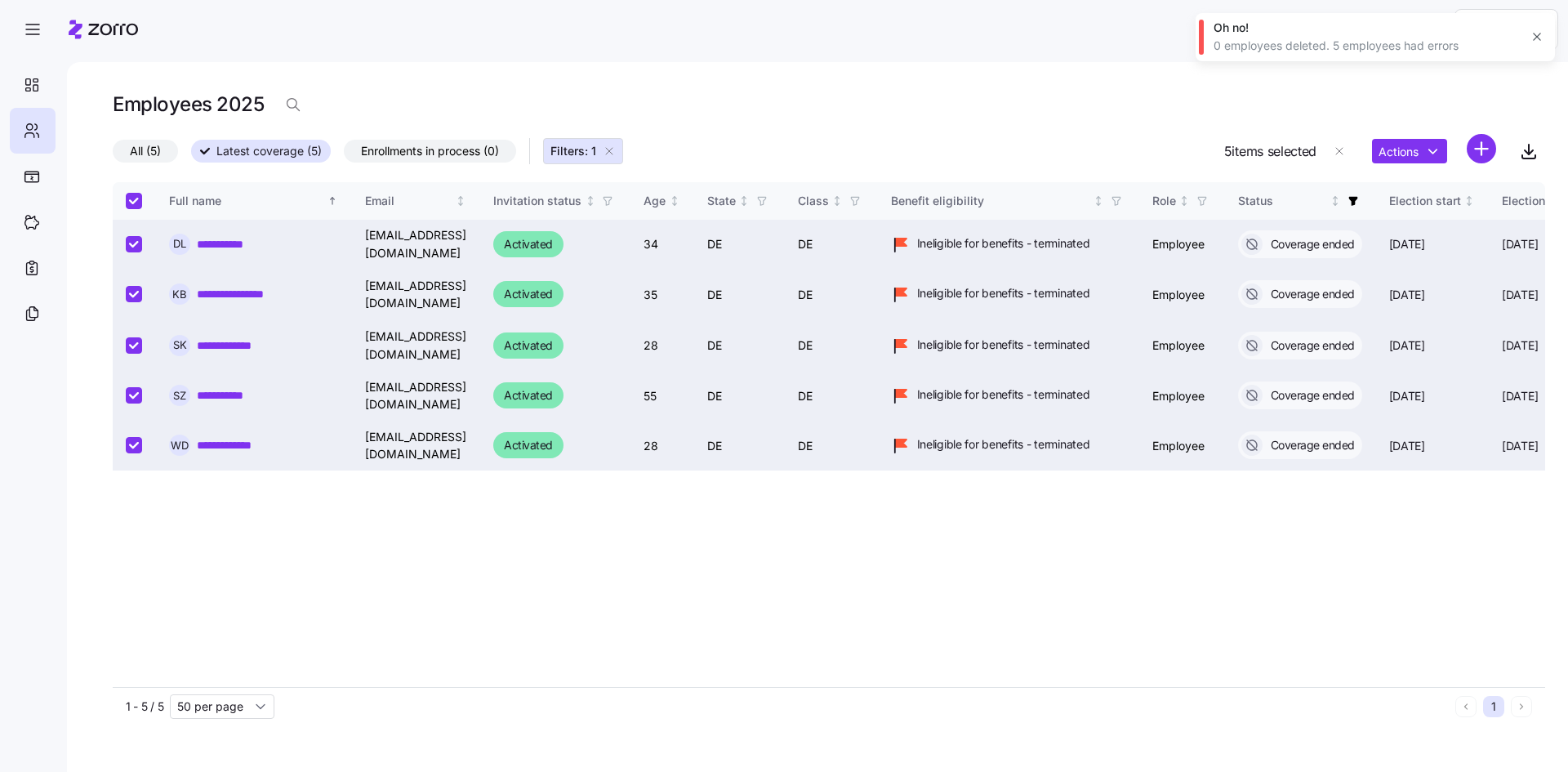
click at [117, 25] on icon at bounding box center [113, 29] width 50 height 11
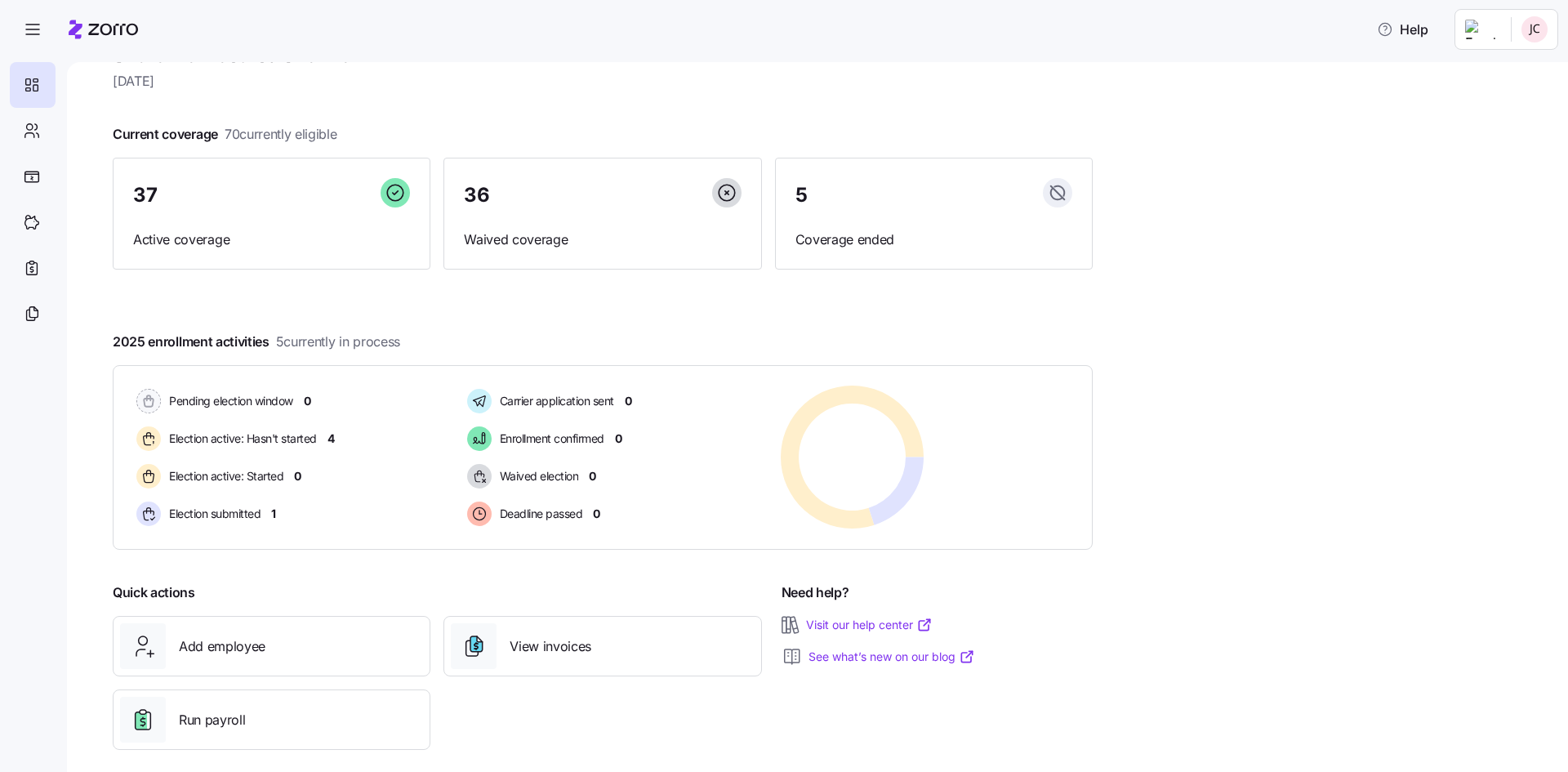
scroll to position [63, 0]
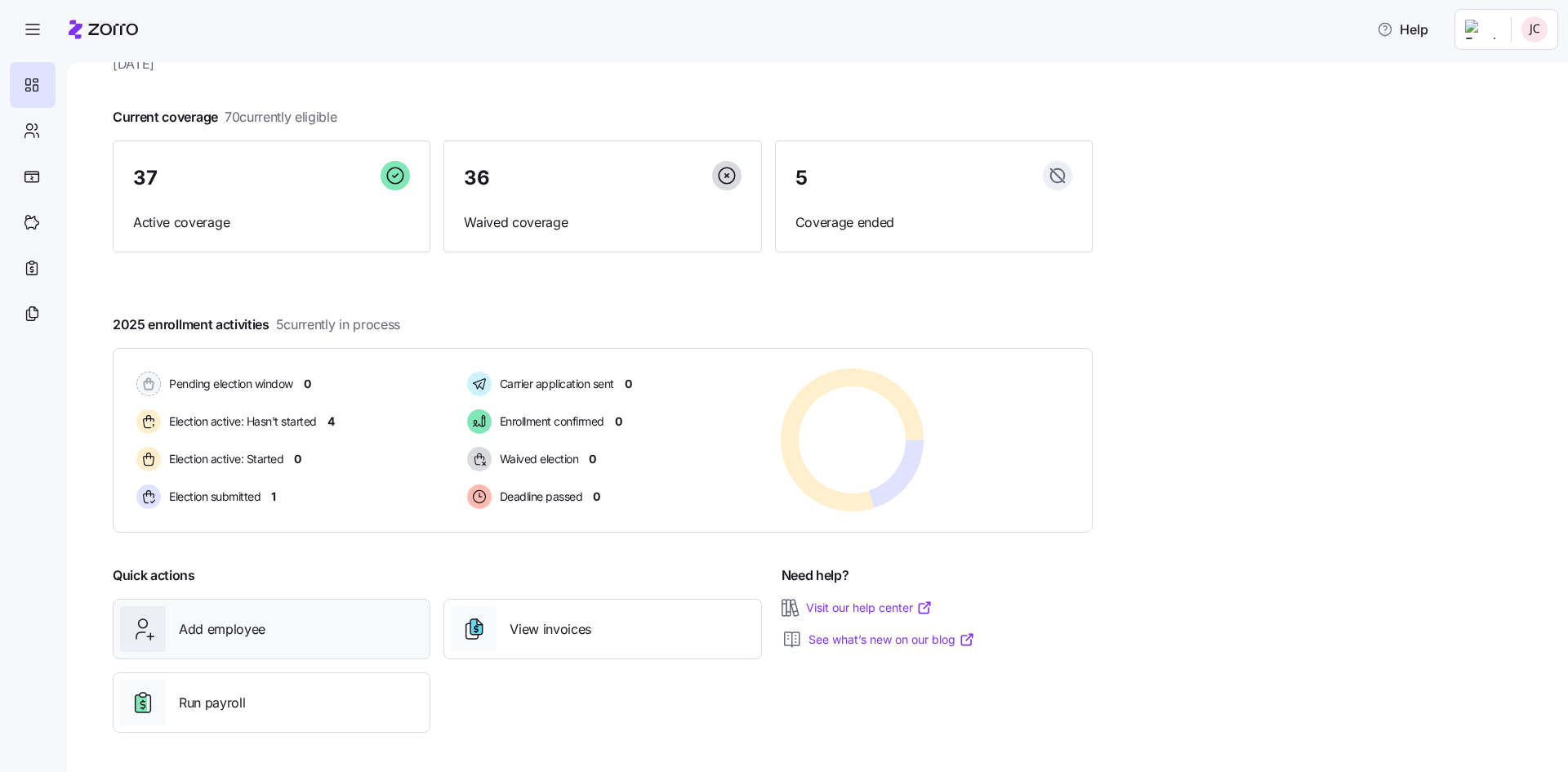
click at [269, 623] on div "Add employee" at bounding box center [271, 629] width 303 height 46
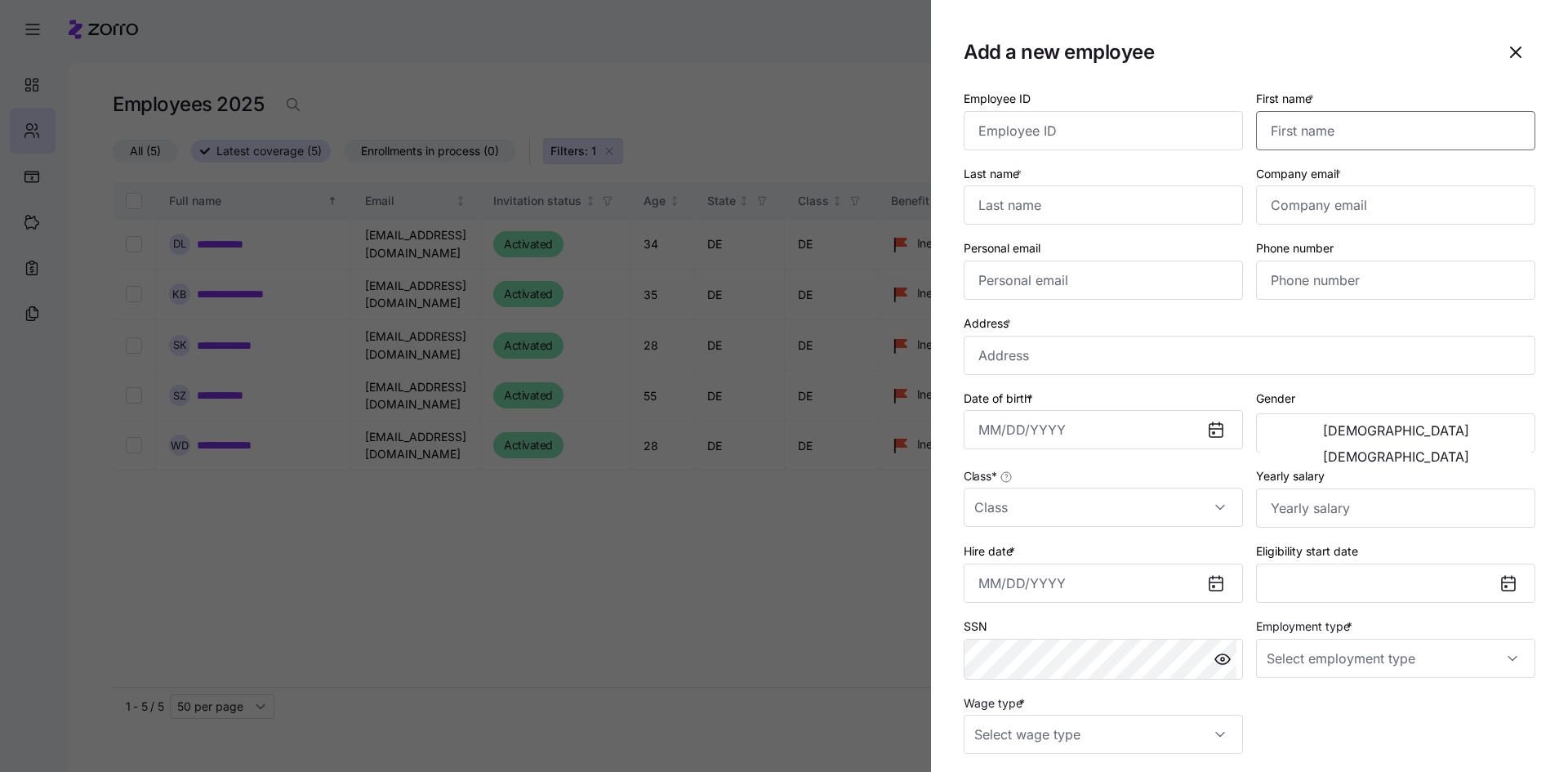
click at [1340, 118] on input "First name *" at bounding box center [1395, 130] width 279 height 39
type input "Raymond"
type input "George"
type input "rgeorge0076@gmail.com"
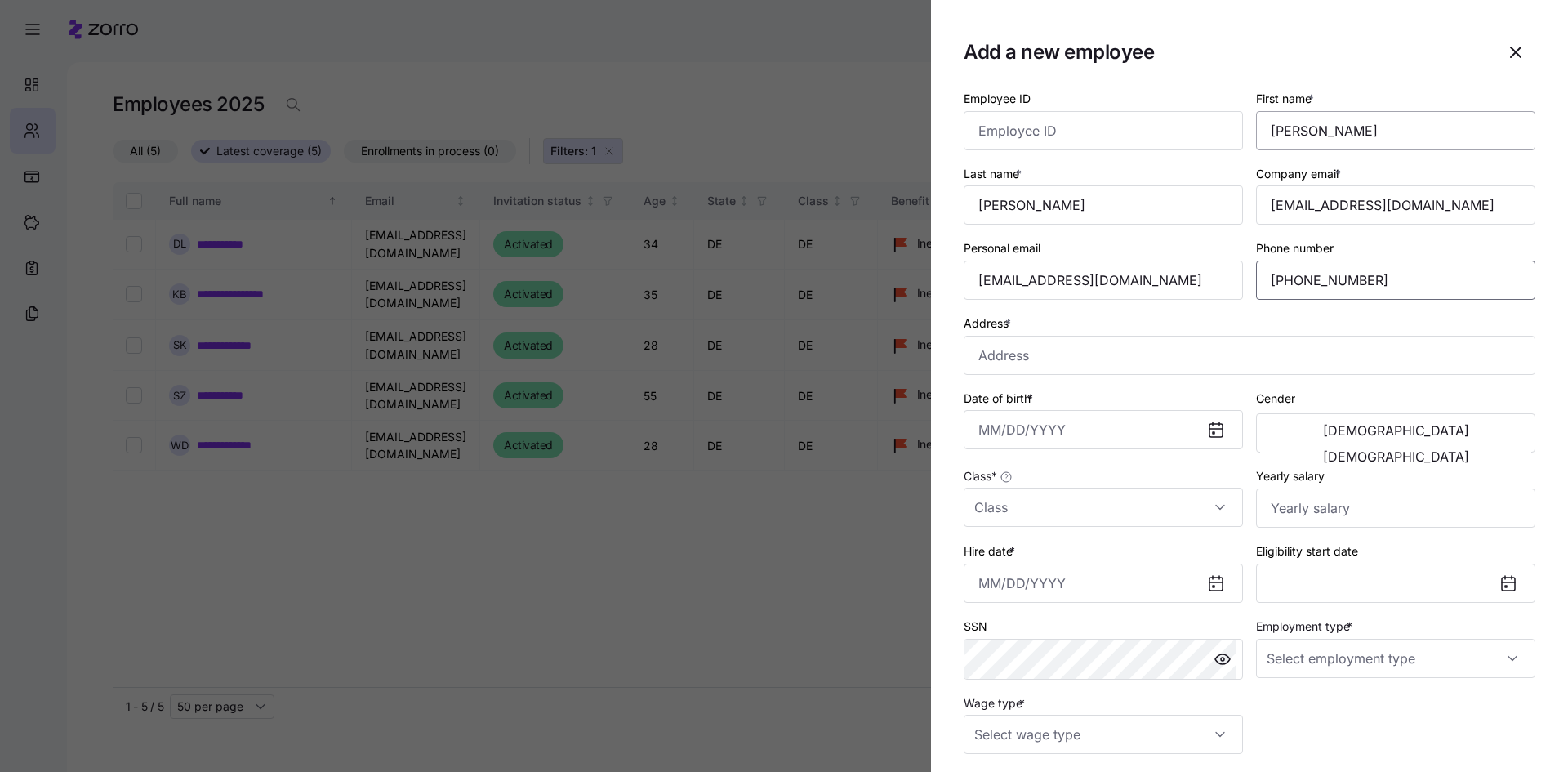
type input "(302) 363-1467"
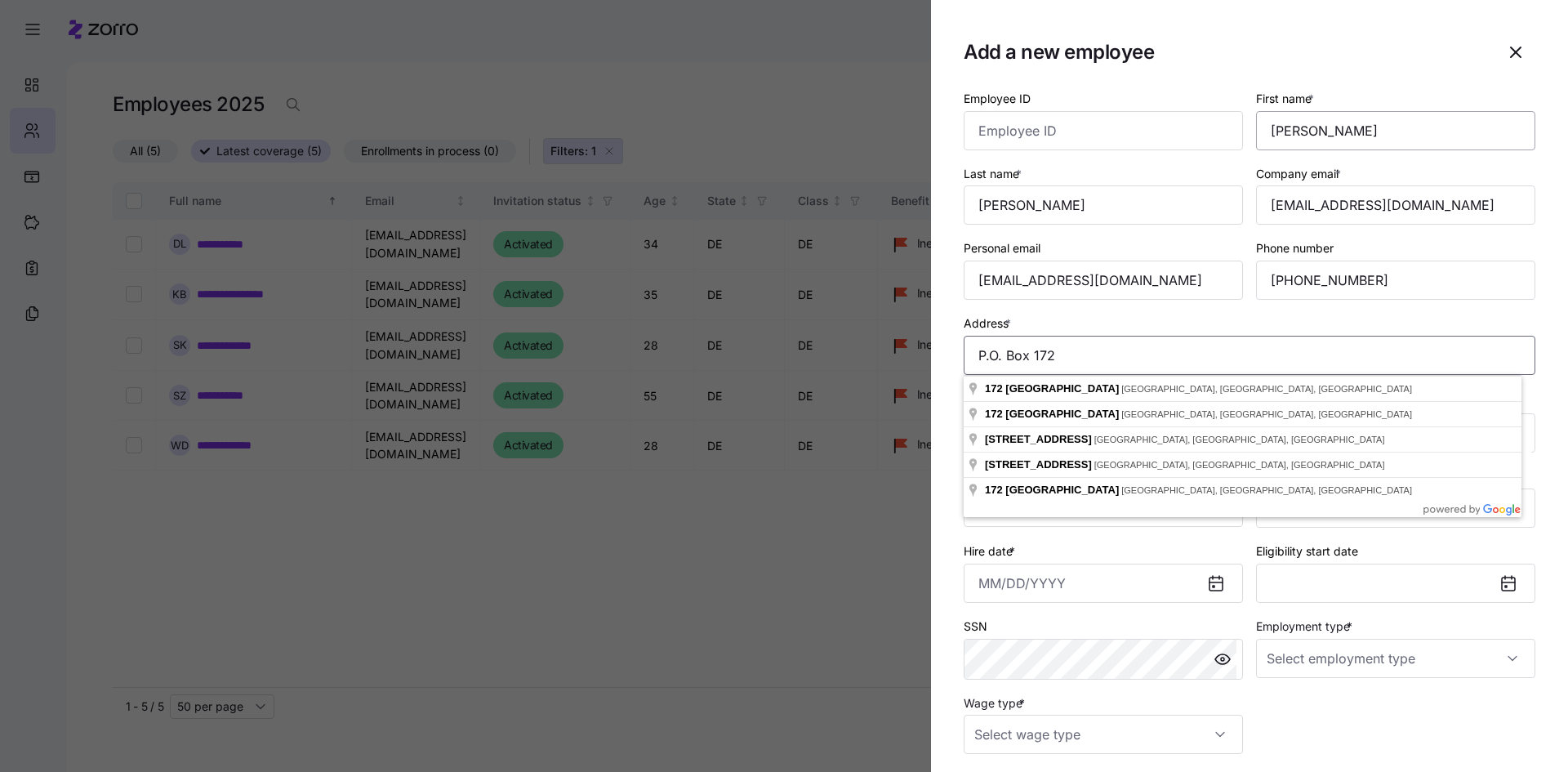
type input "P.O. Box 172"
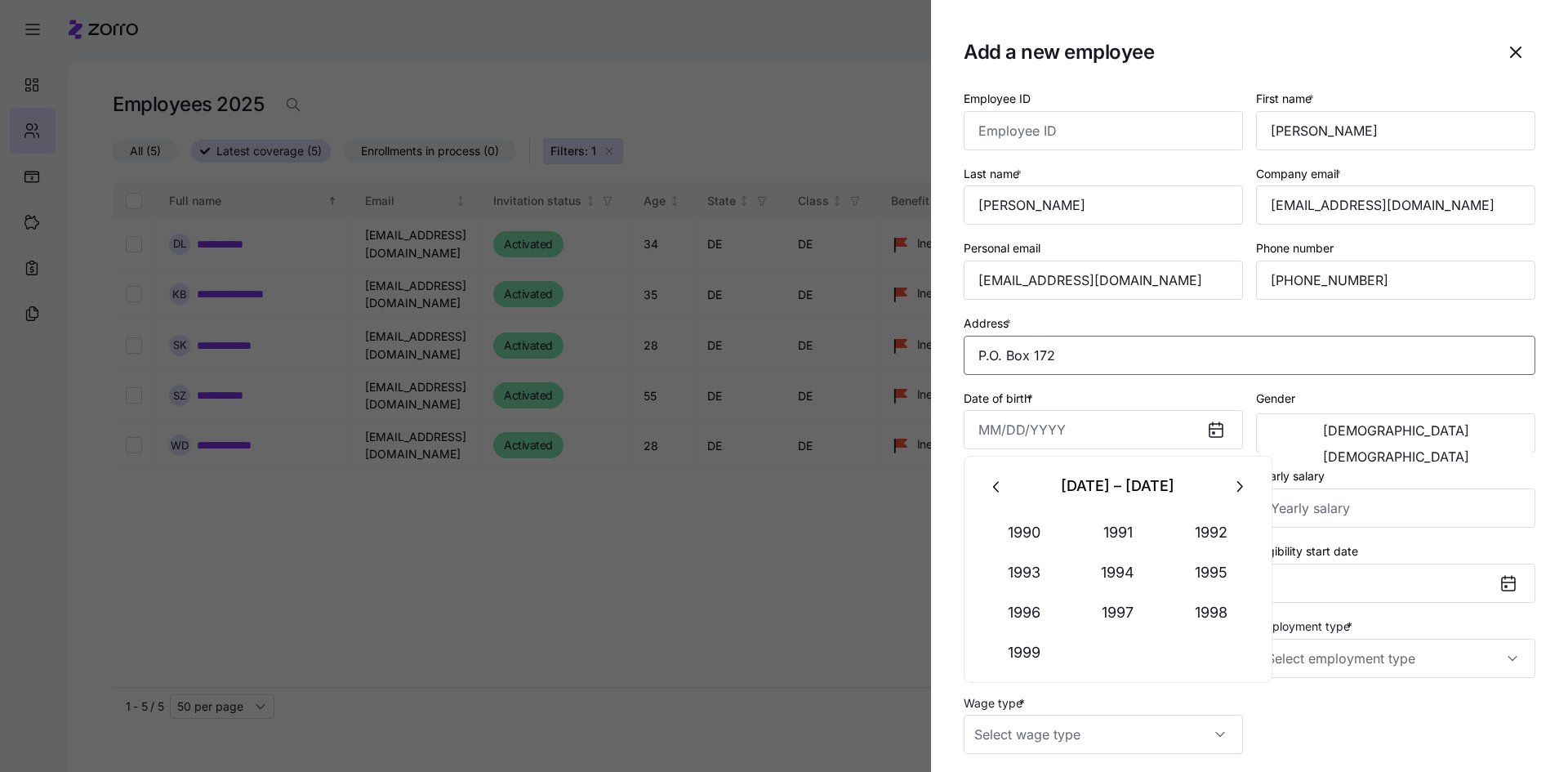
click at [1084, 371] on input "P.O. Box 172" at bounding box center [1249, 355] width 572 height 39
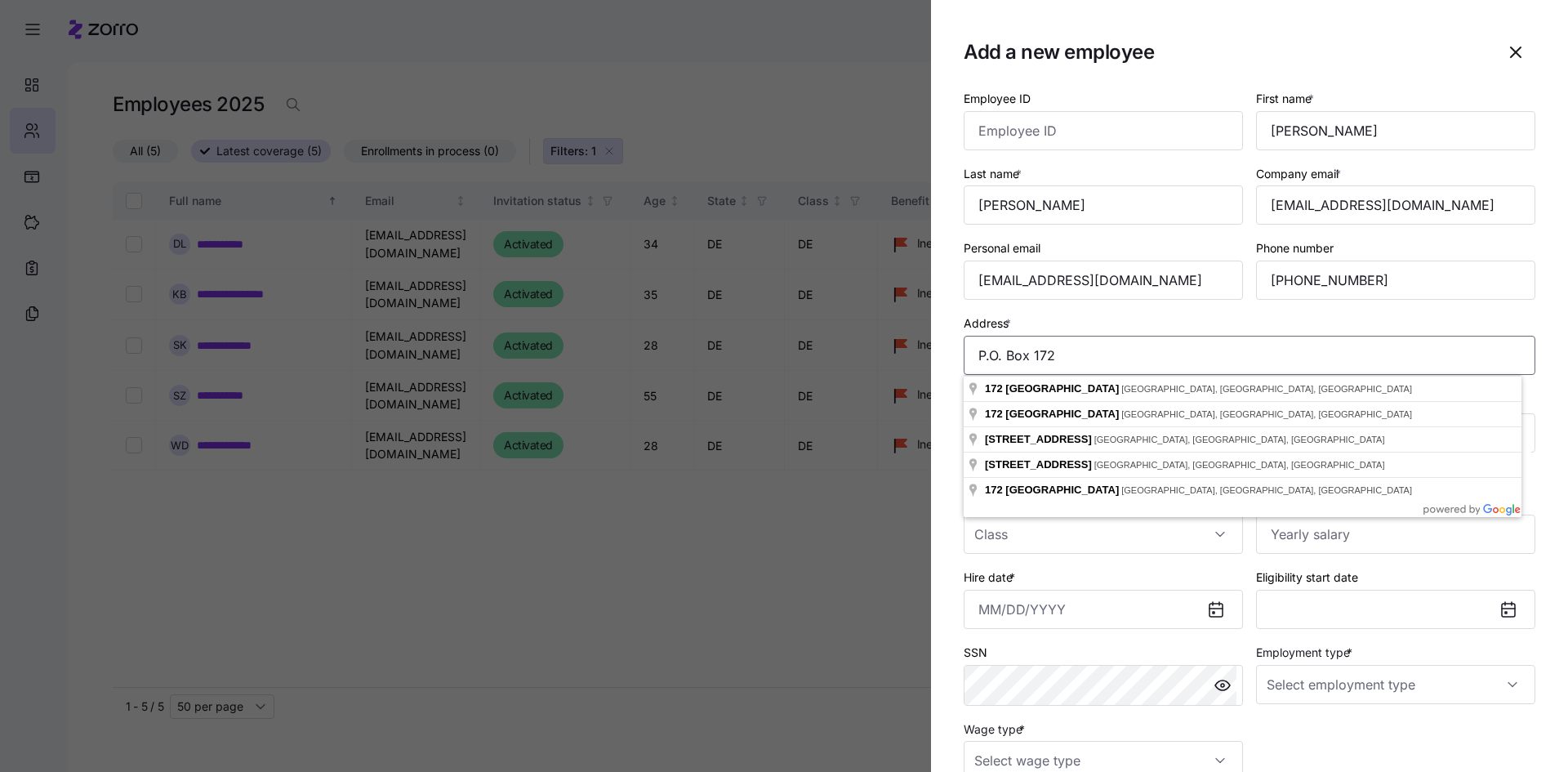
drag, startPoint x: 1098, startPoint y: 358, endPoint x: 875, endPoint y: 344, distance: 223.4
click at [875, 762] on div "Add a new employee Employee ID First name * Raymond Last name * George Company …" at bounding box center [784, 762] width 1568 height 0
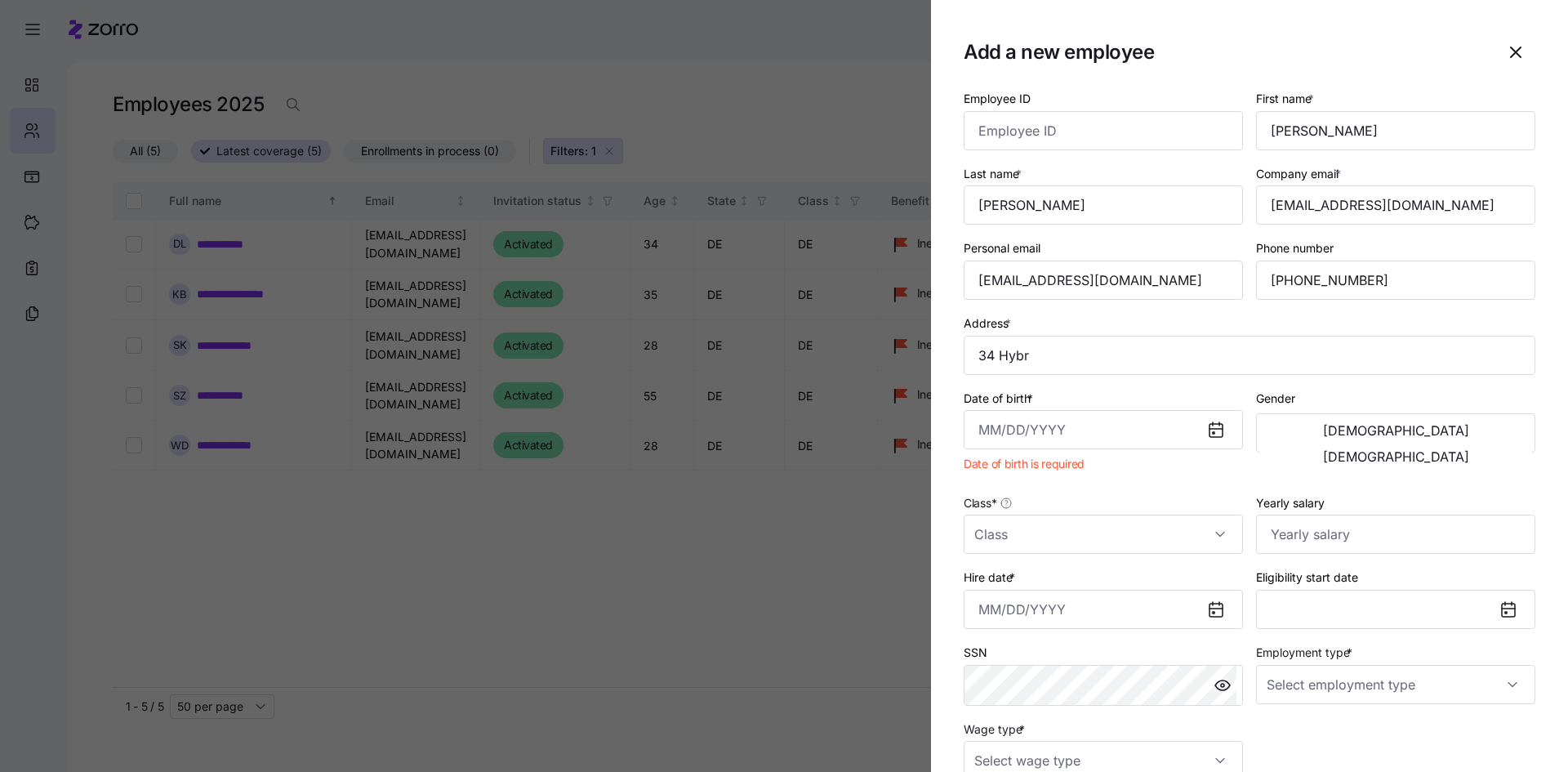
type input "34 Hybridge Ave, St Georges, DE 19733, USA"
click at [1119, 440] on input "Date of birth *" at bounding box center [1102, 429] width 279 height 39
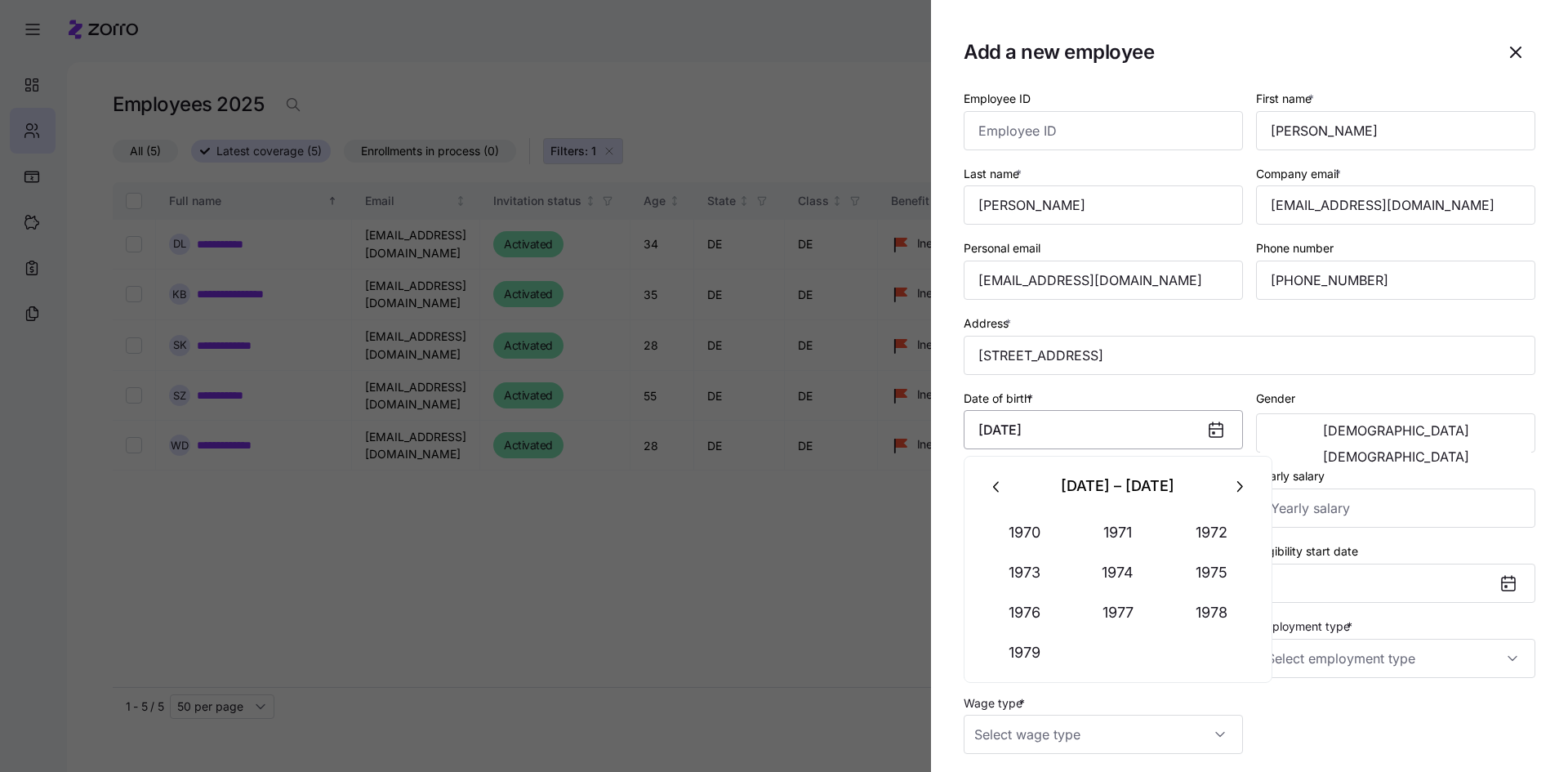
type input "June 29, 1976"
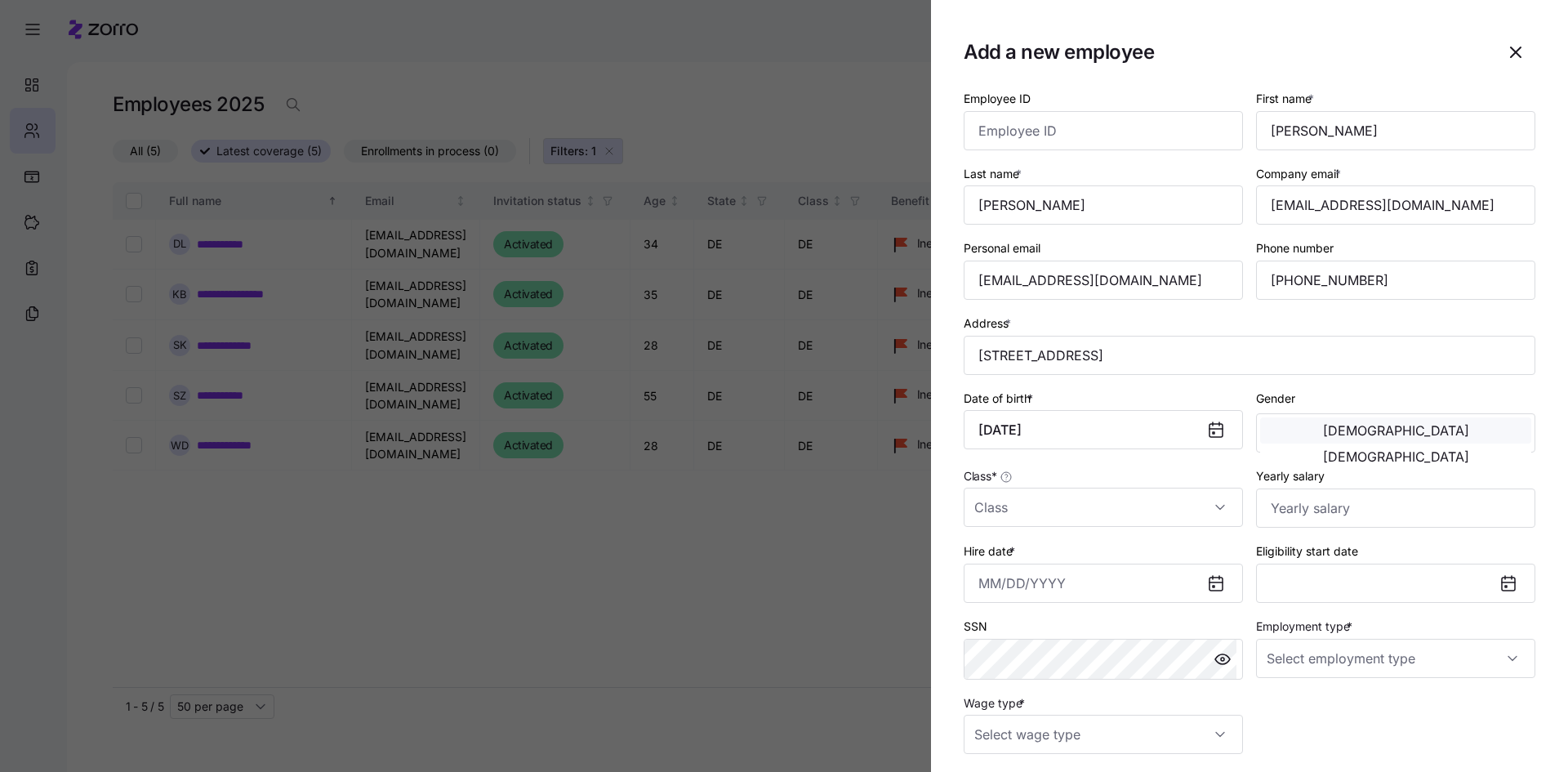
click at [1311, 422] on button "Male" at bounding box center [1395, 430] width 271 height 26
click at [989, 504] on input "Class *" at bounding box center [1102, 506] width 279 height 39
click at [1002, 552] on div "DE" at bounding box center [1100, 557] width 260 height 34
type input "DE"
click at [1311, 511] on input "Yearly salary" at bounding box center [1395, 507] width 279 height 39
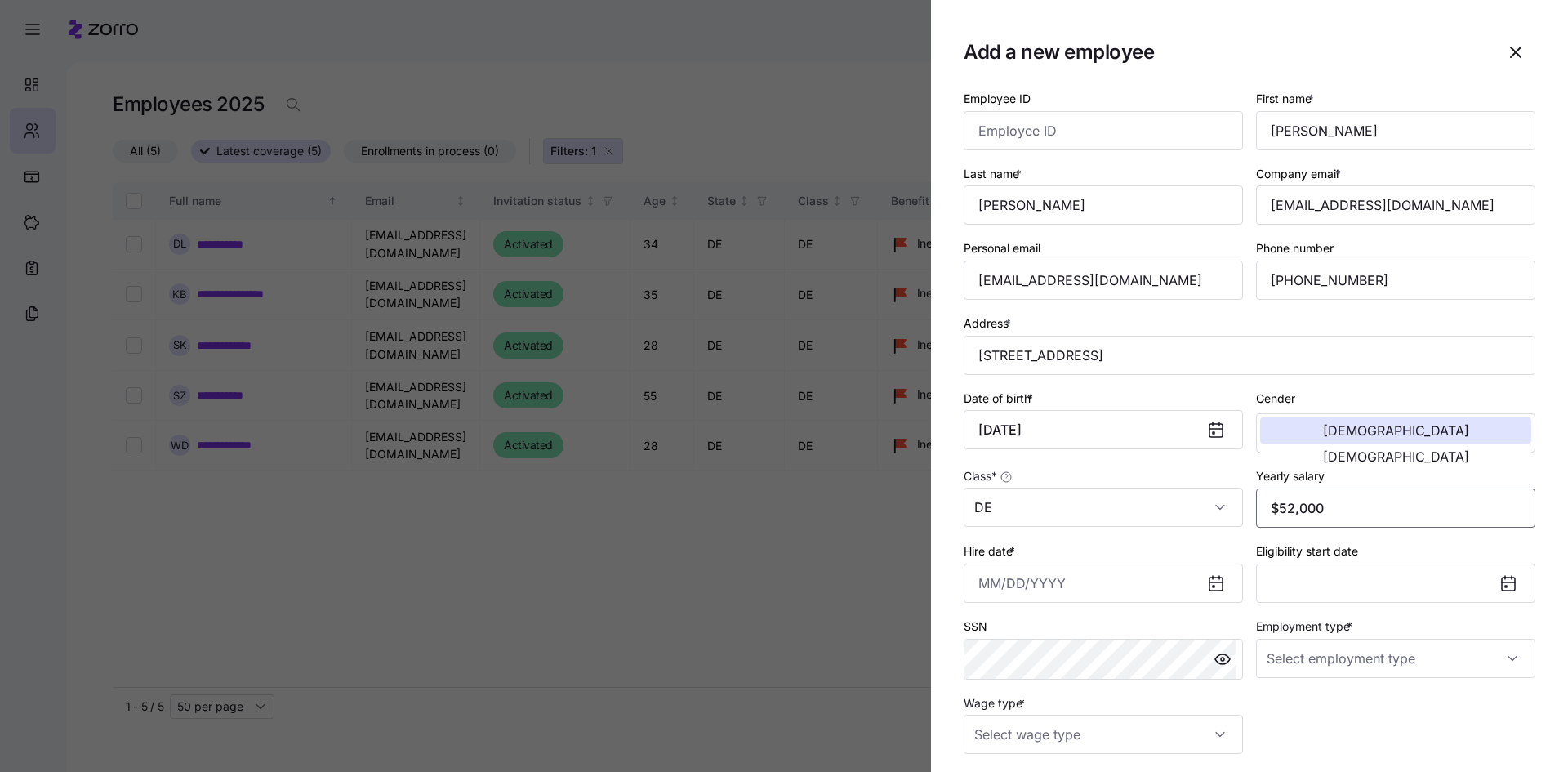
type input "$52,000"
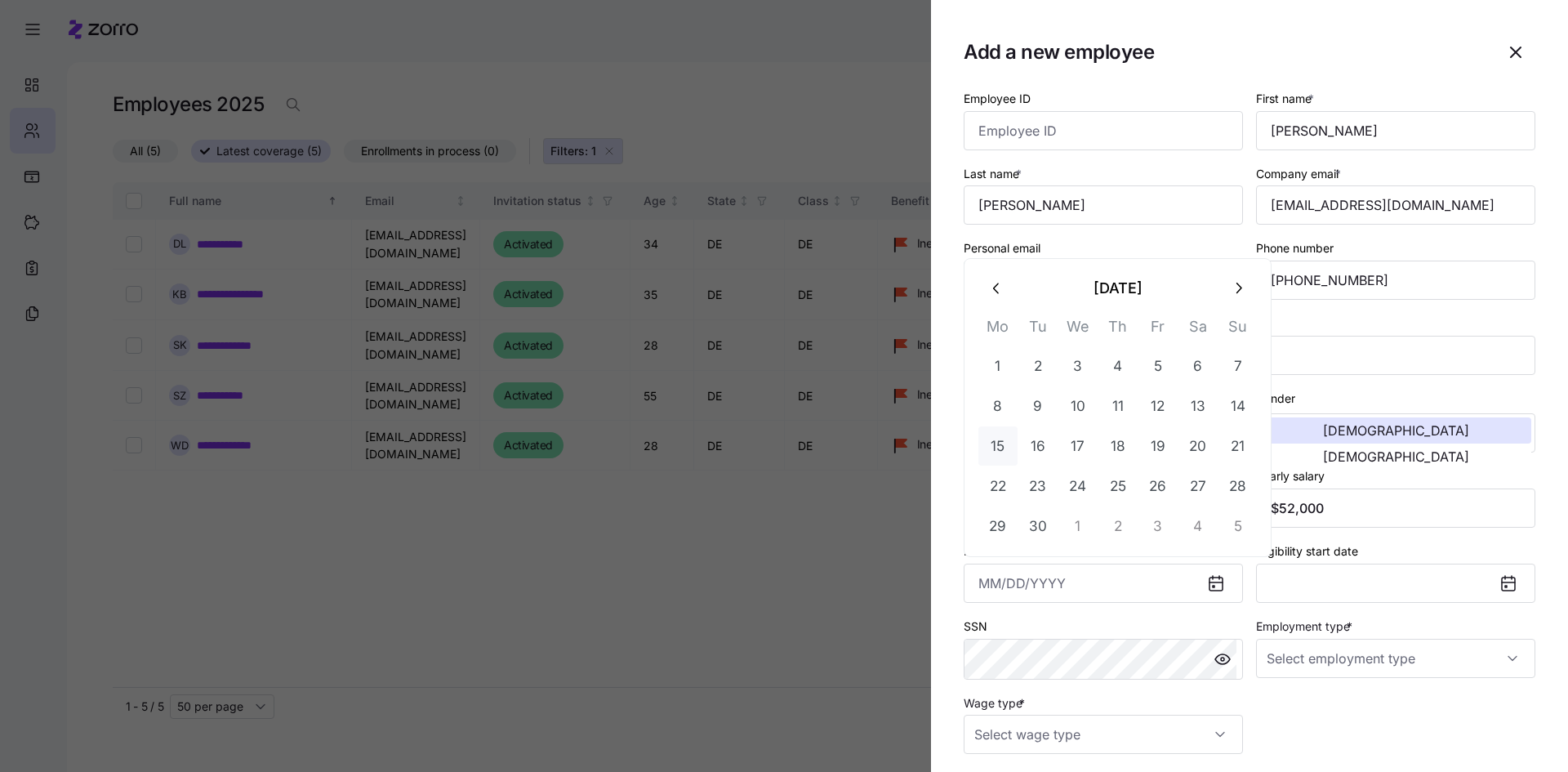
click at [1006, 438] on button "15" at bounding box center [997, 445] width 39 height 39
type input "September 15, 2025"
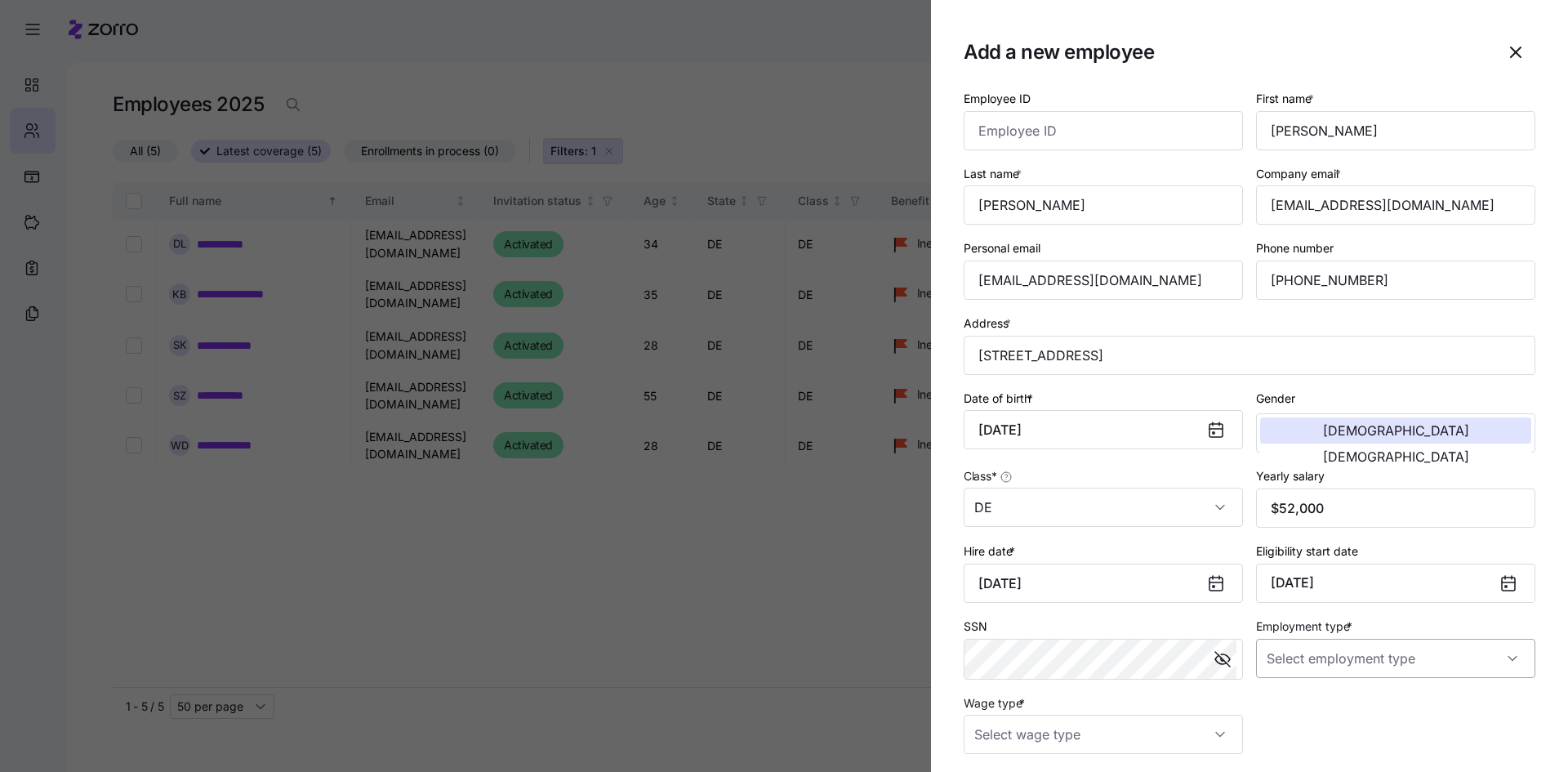
click at [1395, 663] on input "Employment type *" at bounding box center [1395, 657] width 279 height 39
click at [1315, 701] on span "Full Time" at bounding box center [1293, 708] width 47 height 18
type input "Full Time"
click at [1079, 733] on input "Wage type *" at bounding box center [1102, 733] width 279 height 39
click at [1015, 690] on span "Hourly" at bounding box center [1000, 684] width 34 height 18
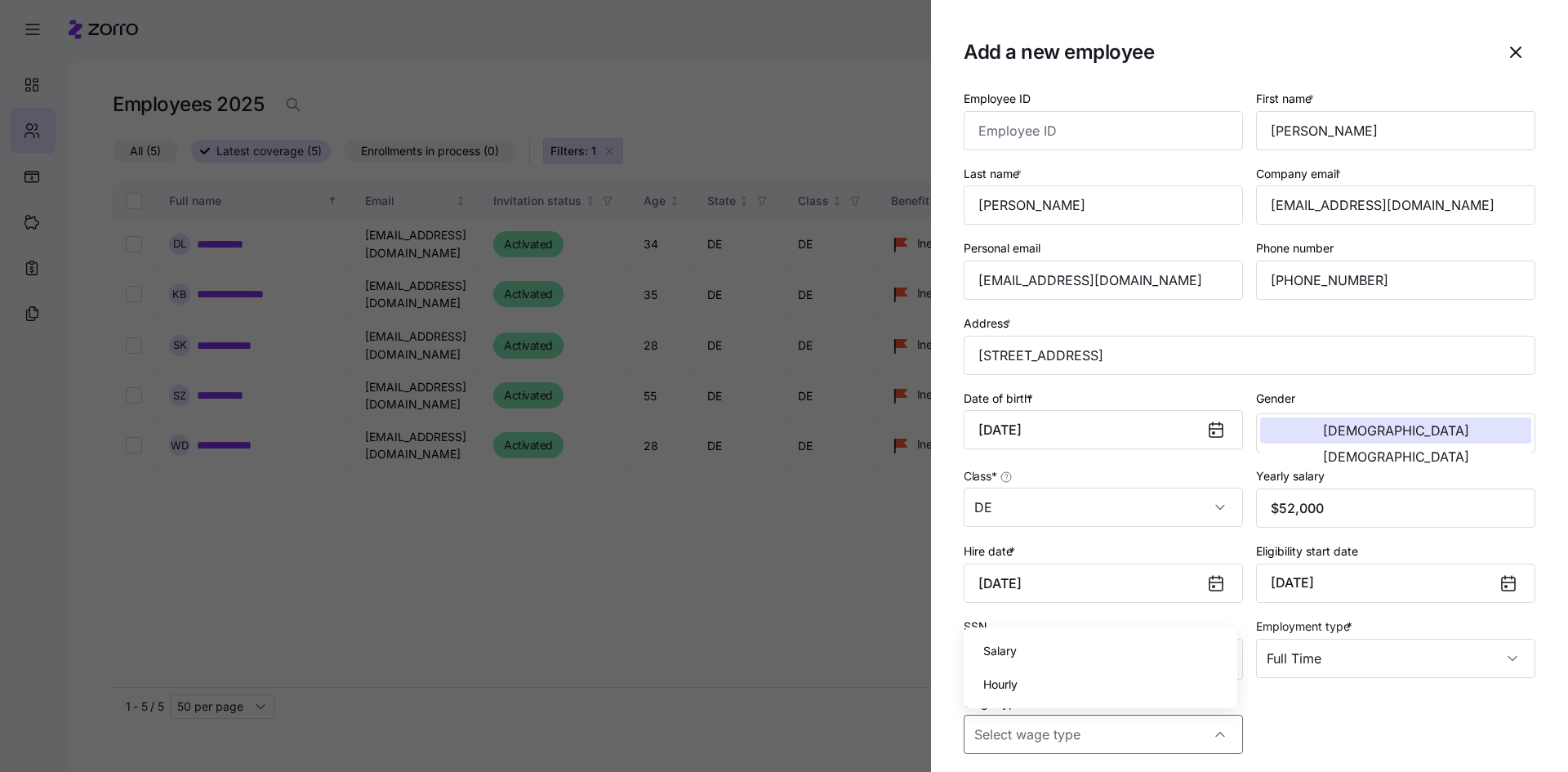
type input "Hourly"
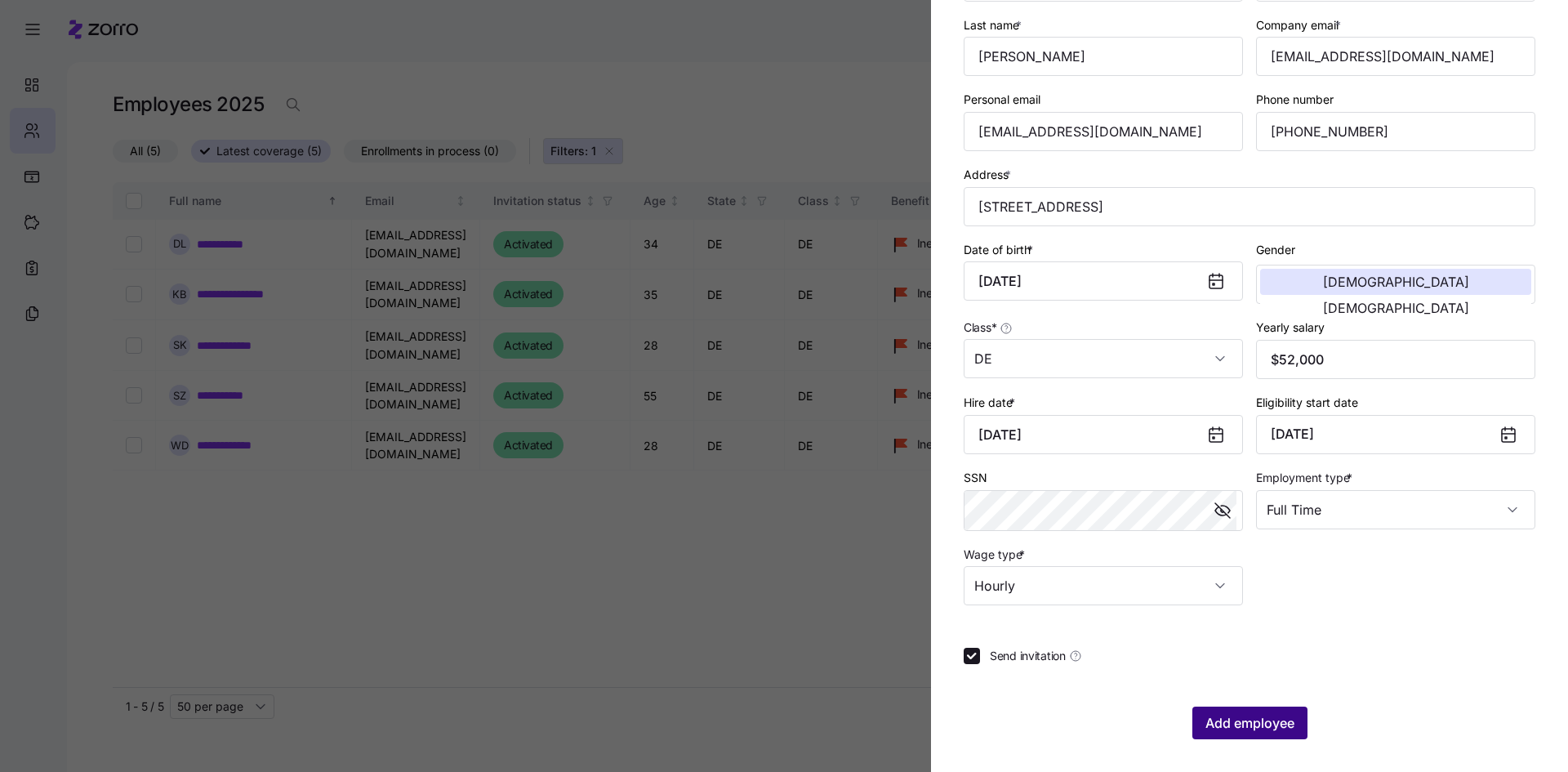
click at [1244, 712] on button "Add employee" at bounding box center [1249, 722] width 115 height 33
